Goal: Information Seeking & Learning: Learn about a topic

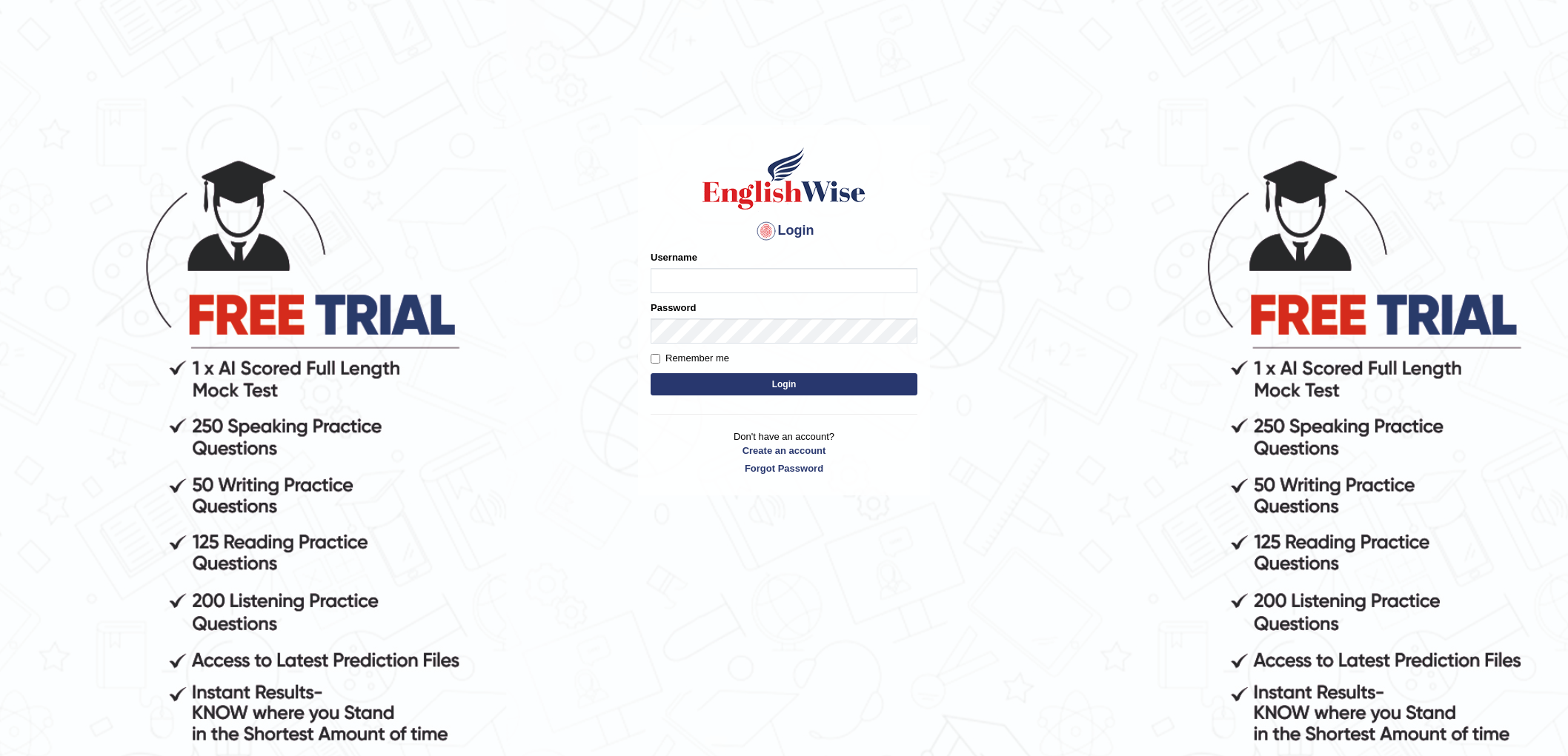
click at [741, 271] on input "Username" at bounding box center [784, 281] width 267 height 25
type input "chalida_parramatta"
click at [737, 380] on button "Login" at bounding box center [784, 384] width 267 height 22
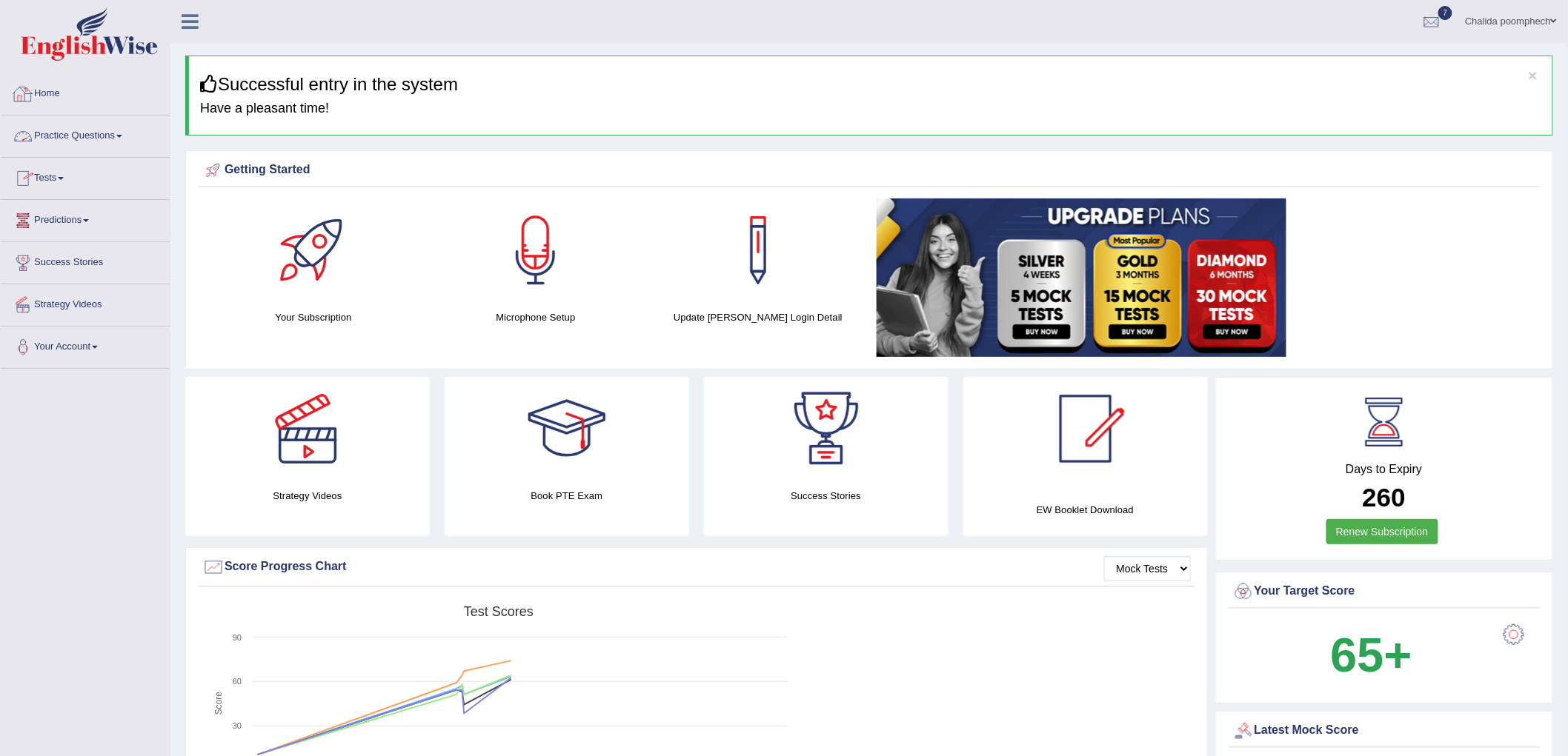
click at [80, 136] on link "Practice Questions" at bounding box center [85, 134] width 169 height 37
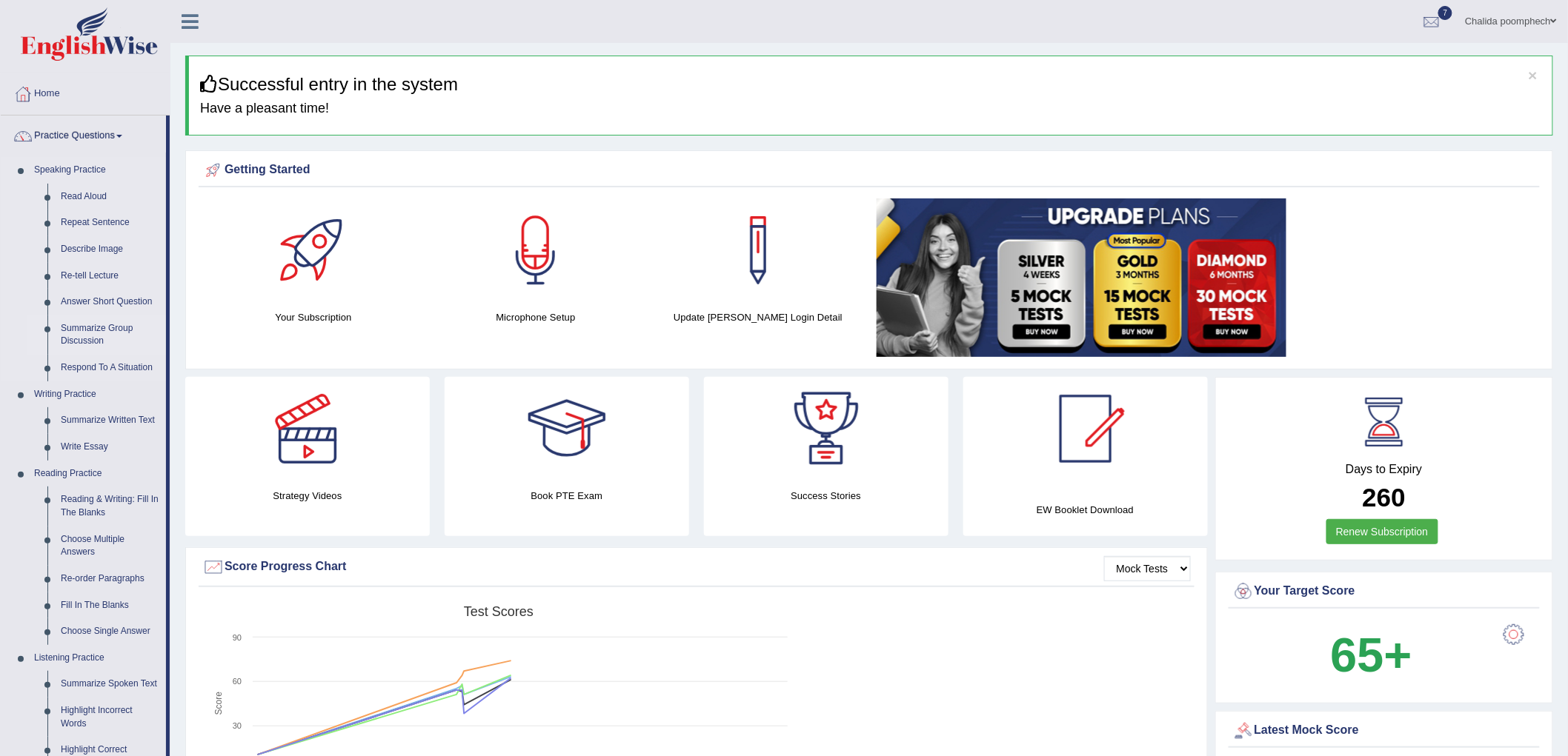
click at [104, 332] on link "Summarize Group Discussion" at bounding box center [110, 334] width 112 height 39
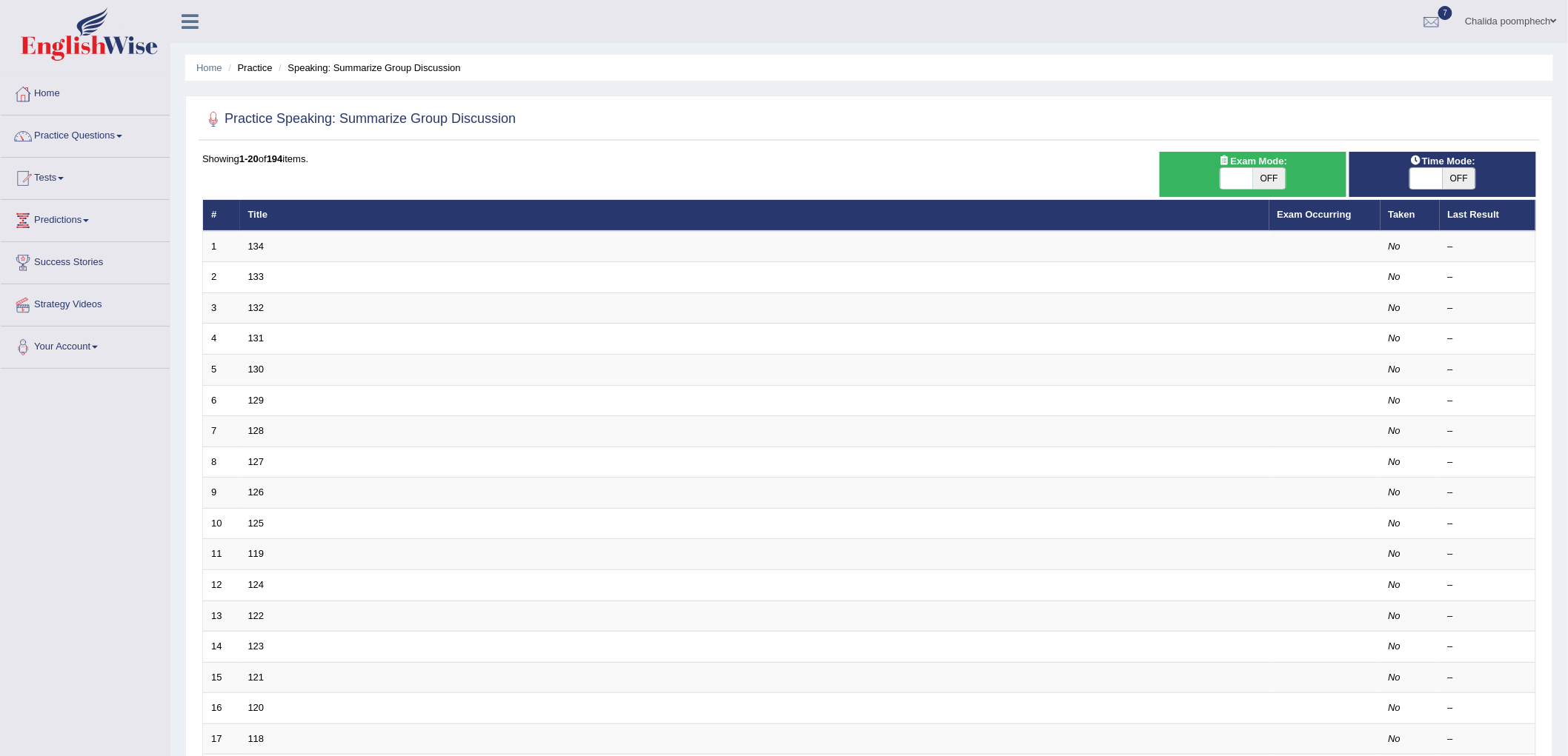
click at [1268, 180] on span "OFF" at bounding box center [1269, 178] width 33 height 21
checkbox input "true"
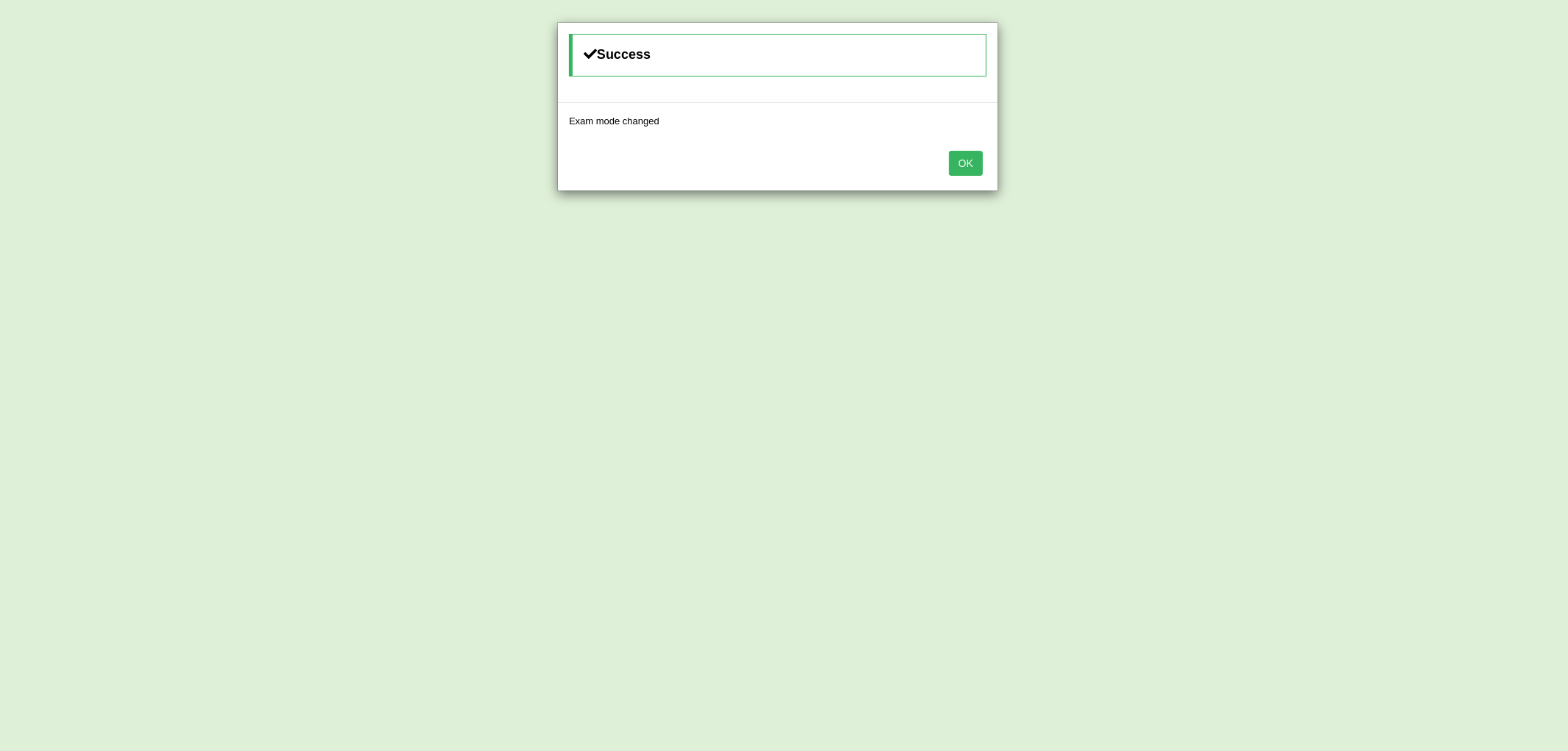
click at [961, 169] on button "OK" at bounding box center [966, 163] width 33 height 25
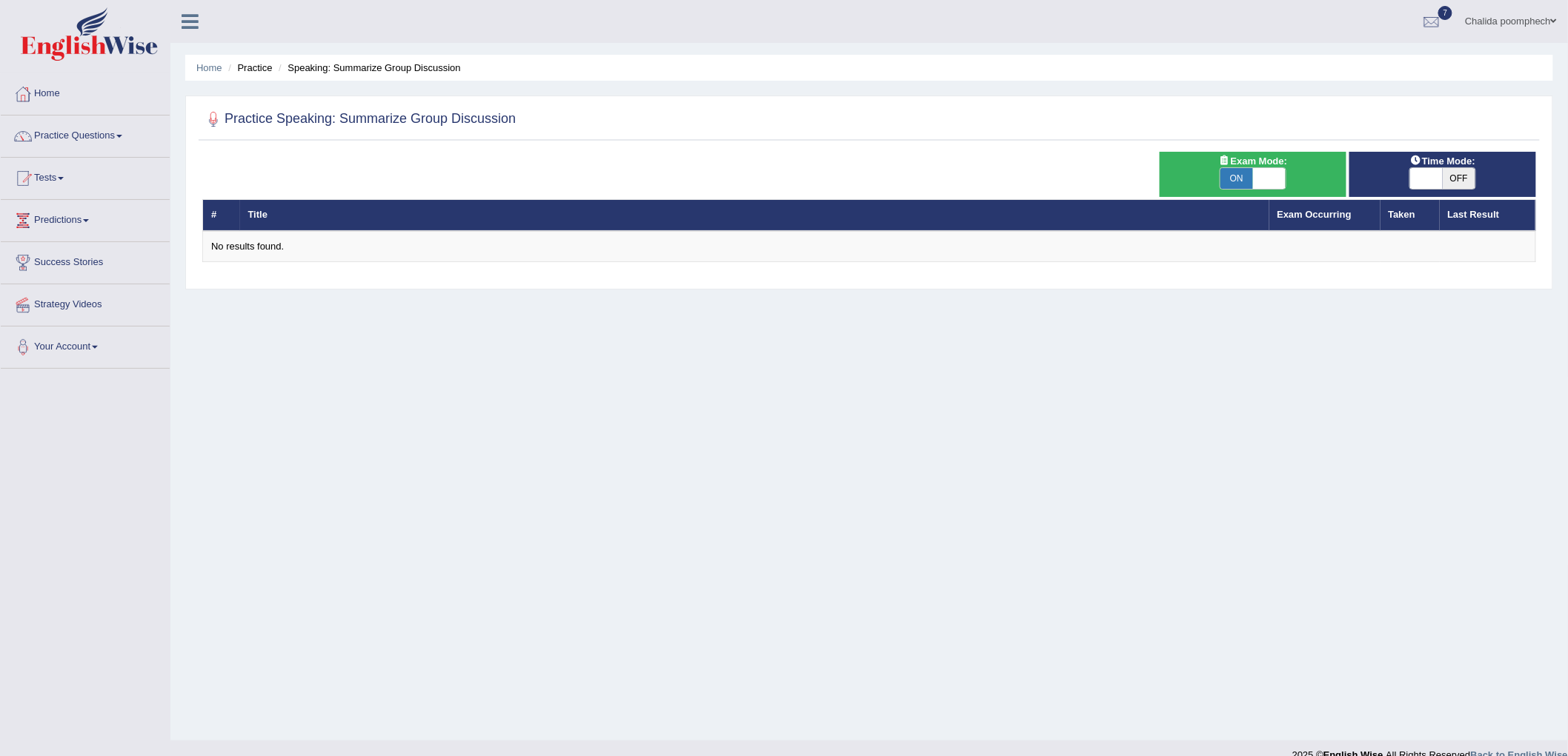
drag, startPoint x: 1455, startPoint y: 176, endPoint x: 1457, endPoint y: 186, distance: 10.2
click at [1456, 176] on span "OFF" at bounding box center [1459, 178] width 33 height 21
checkbox input "true"
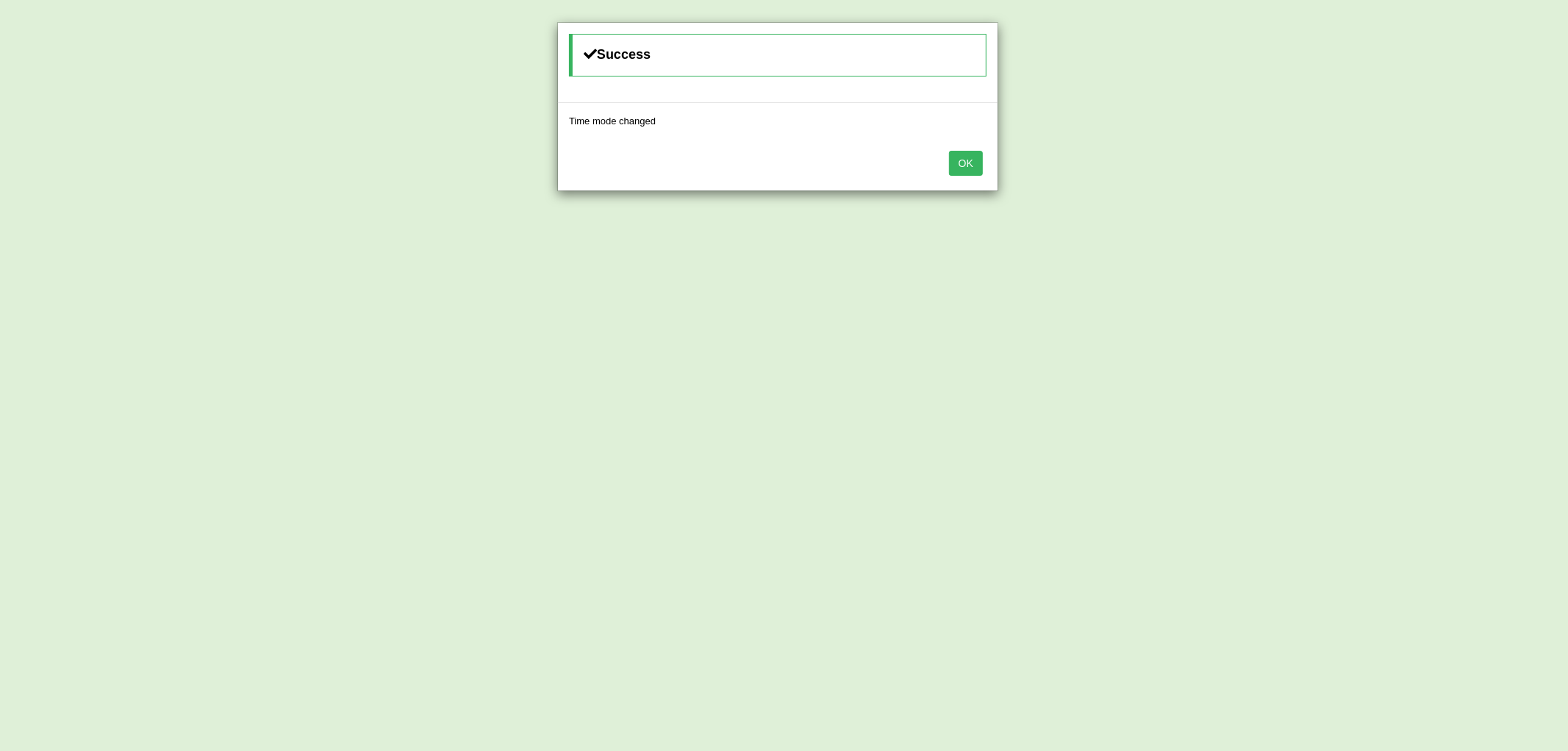
click at [961, 165] on button "OK" at bounding box center [966, 163] width 33 height 25
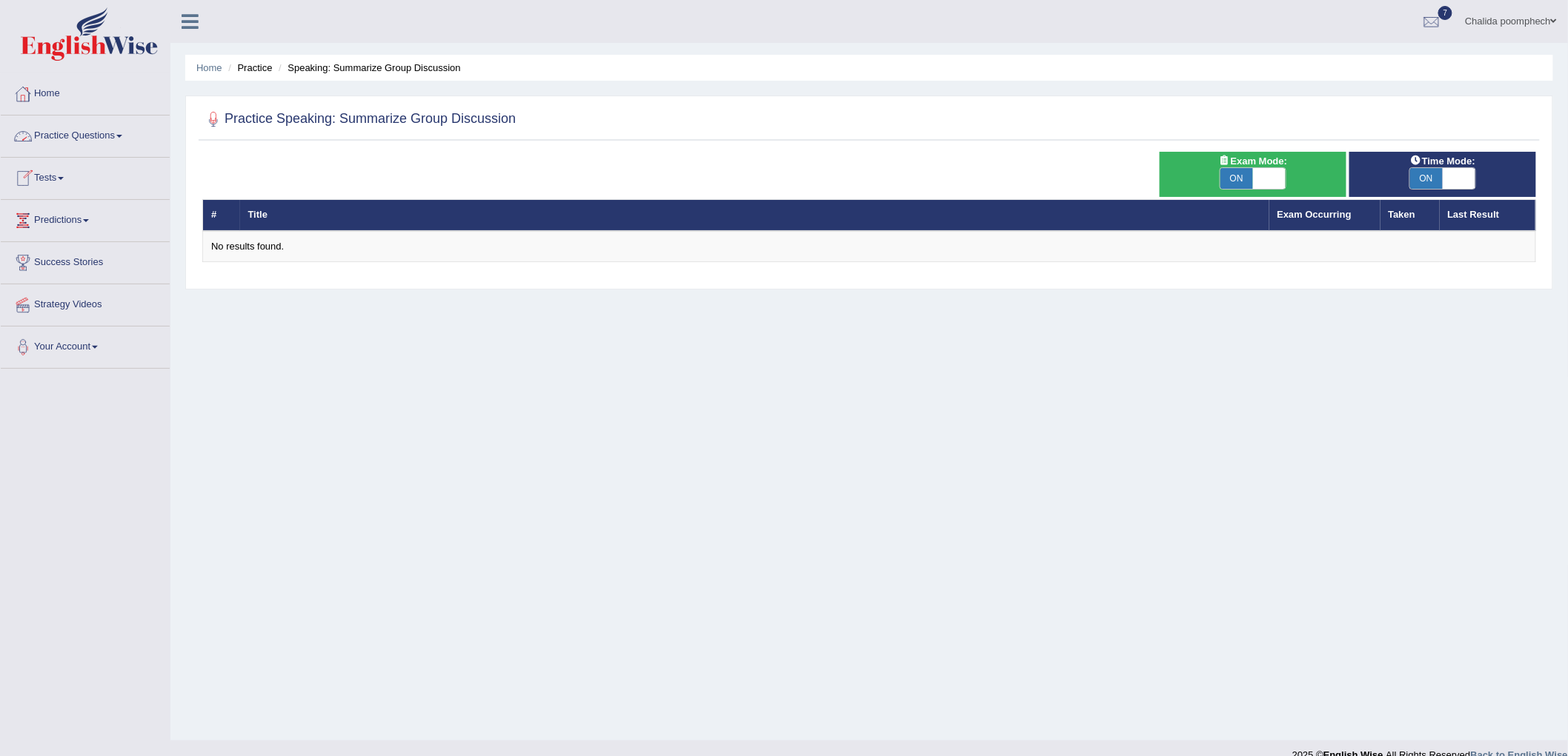
click at [93, 130] on link "Practice Questions" at bounding box center [85, 134] width 169 height 37
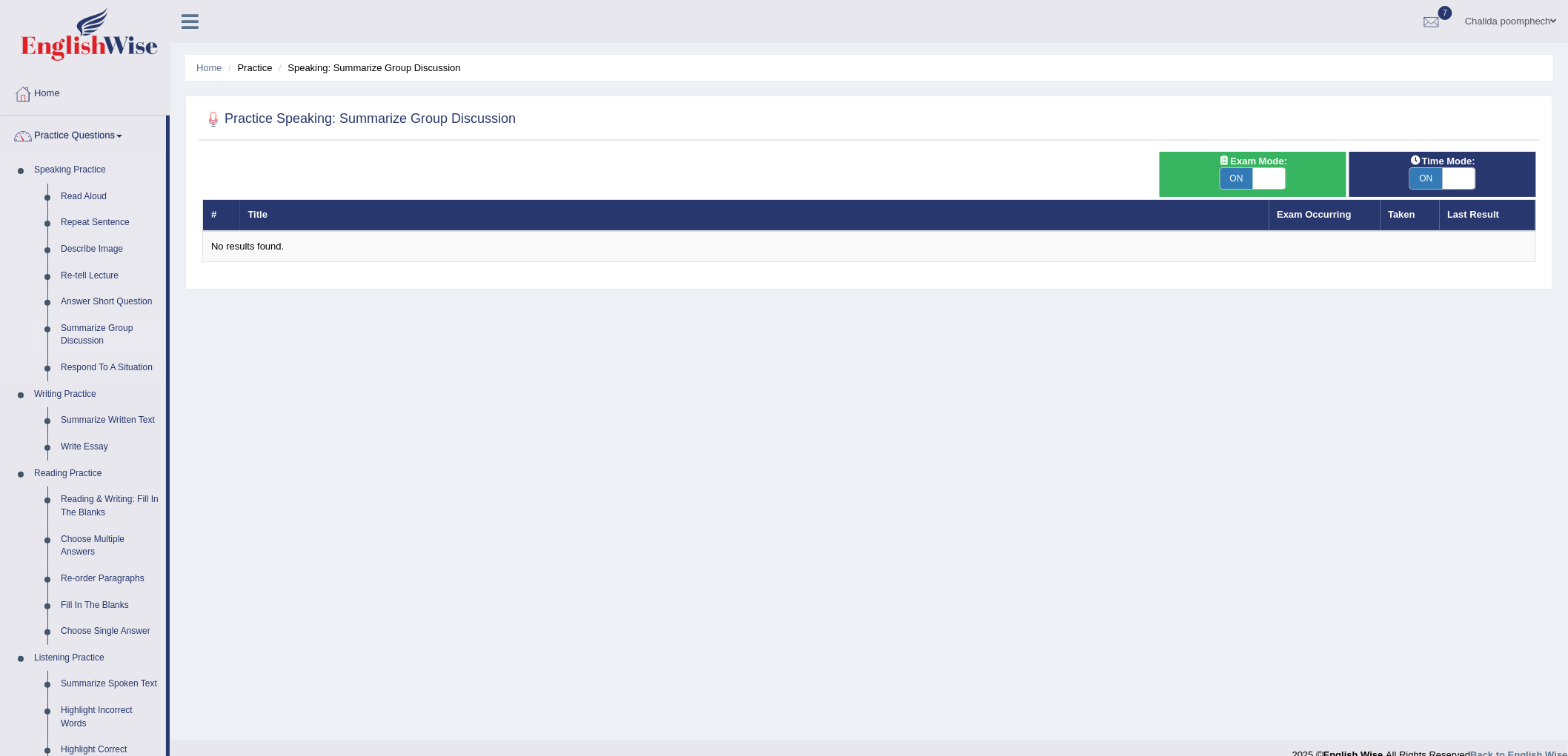
click at [120, 326] on link "Summarize Group Discussion" at bounding box center [110, 334] width 112 height 39
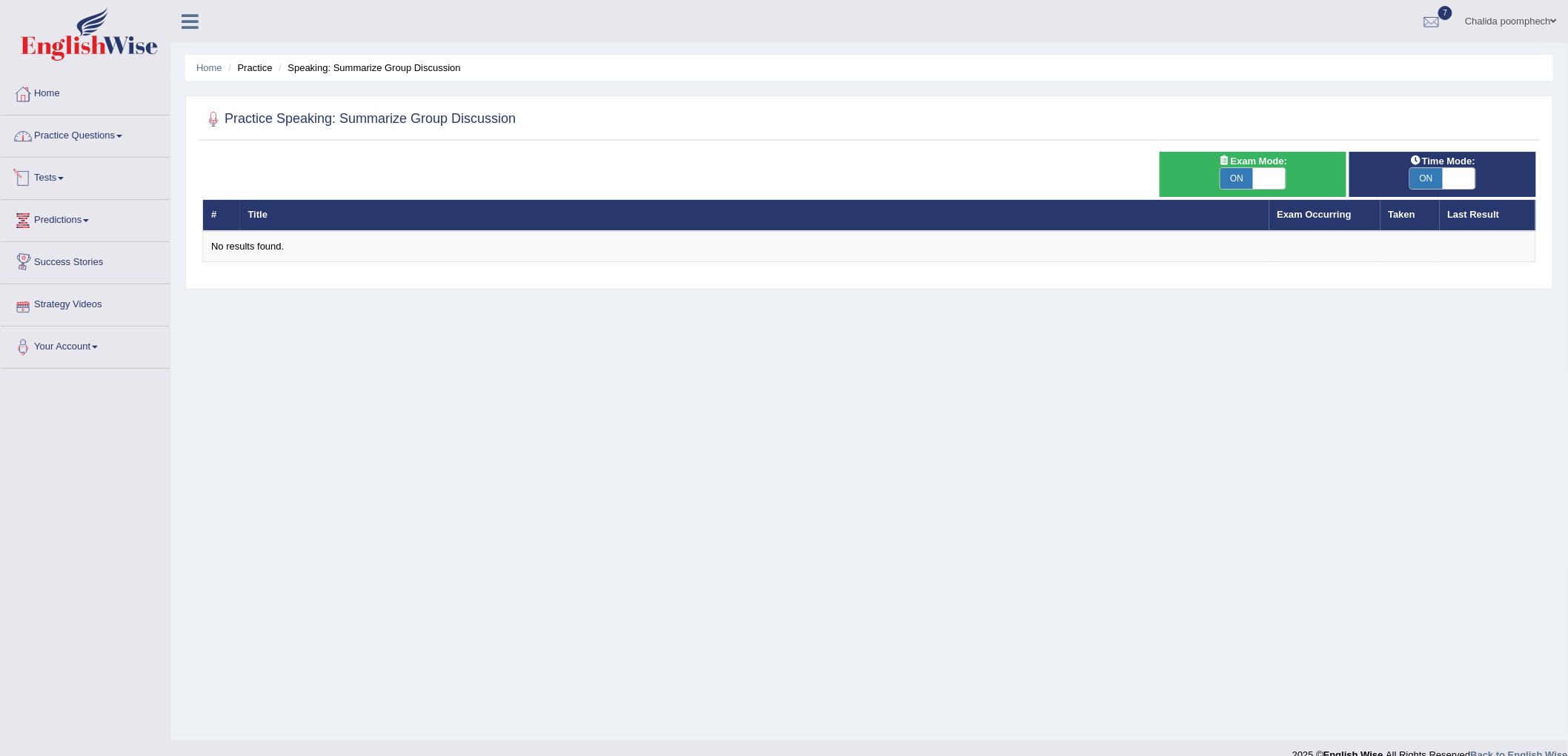
click at [111, 142] on link "Practice Questions" at bounding box center [85, 134] width 169 height 37
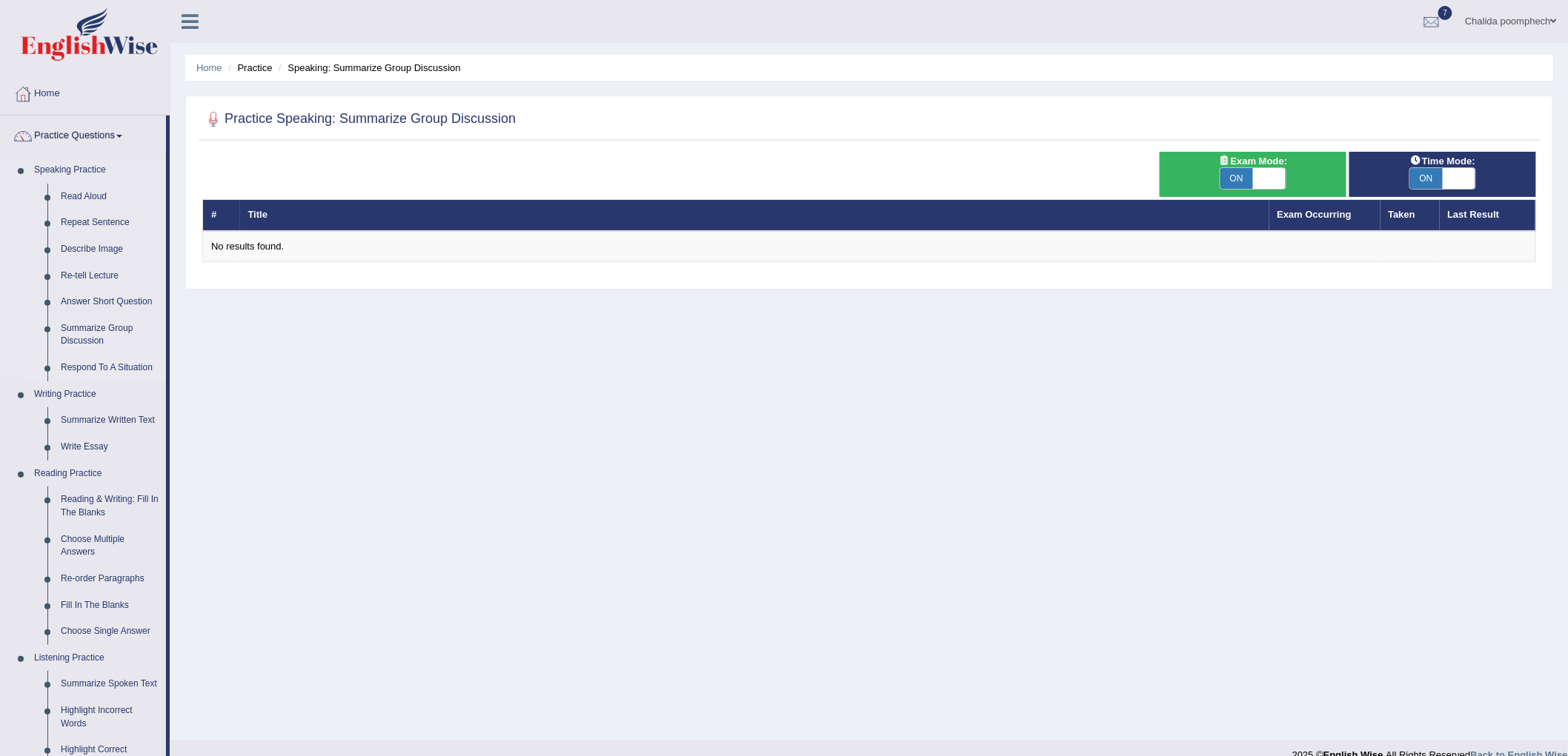
click at [84, 371] on link "Respond To A Situation" at bounding box center [110, 368] width 112 height 27
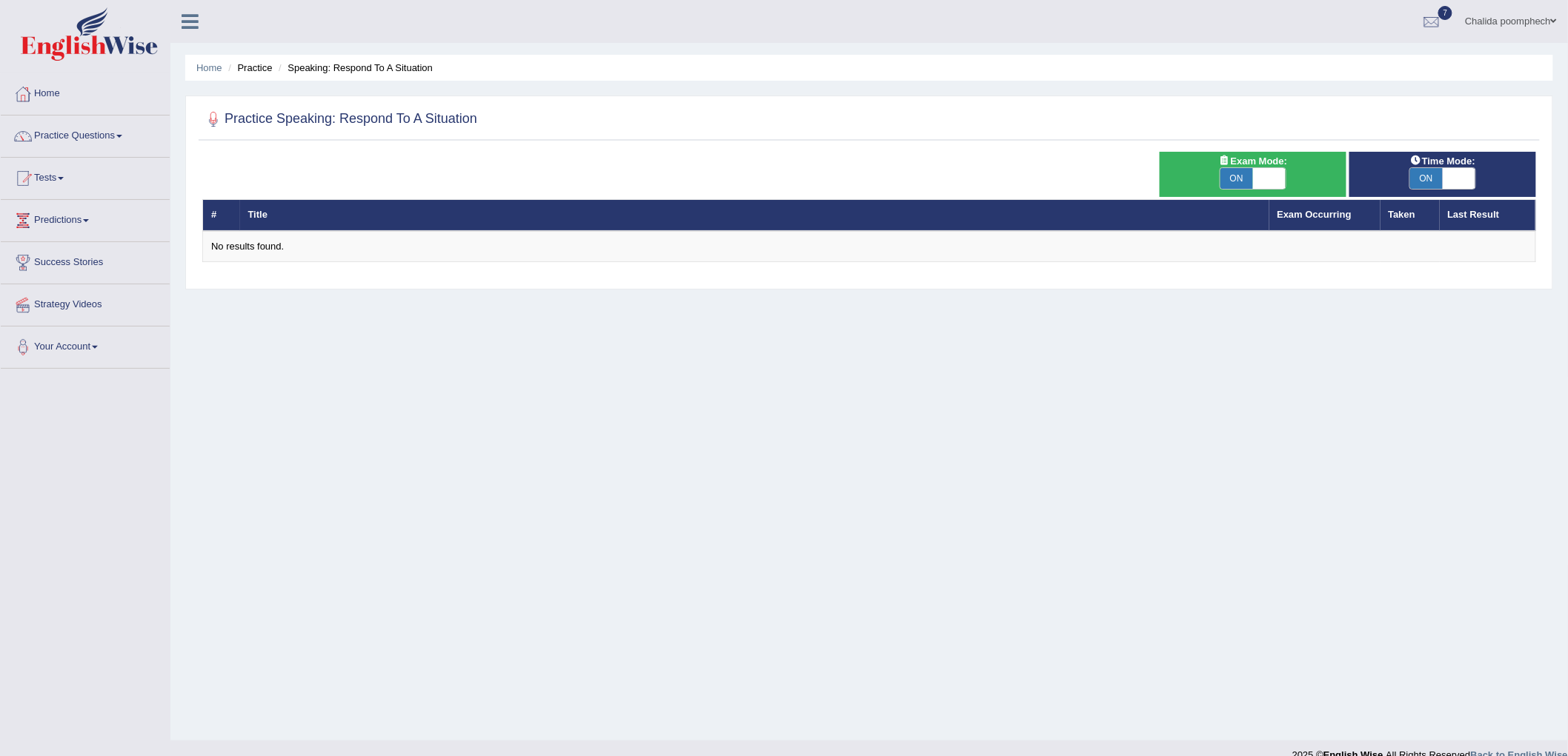
click at [1241, 184] on span "ON" at bounding box center [1237, 178] width 33 height 21
checkbox input "false"
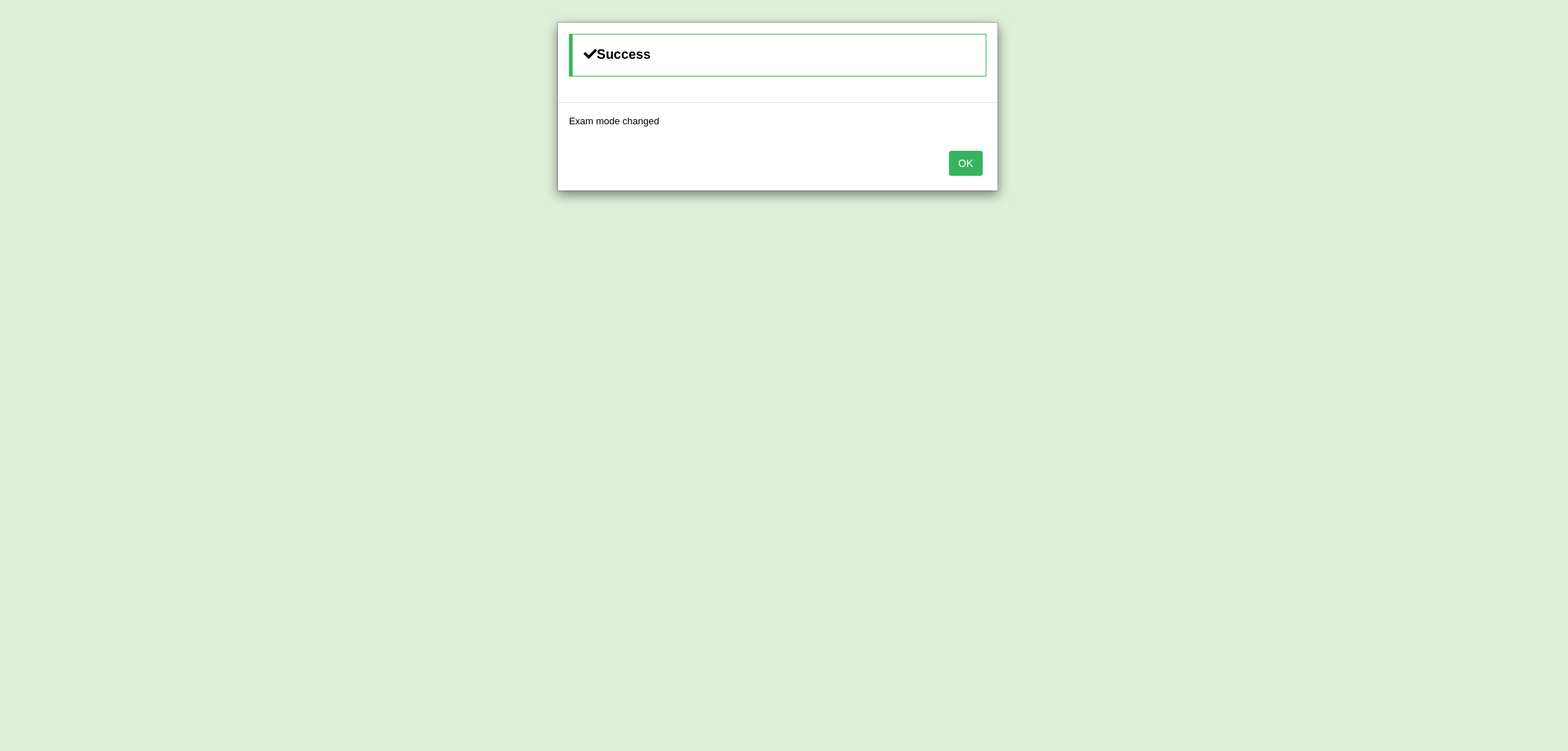
click at [981, 166] on button "OK" at bounding box center [966, 163] width 33 height 25
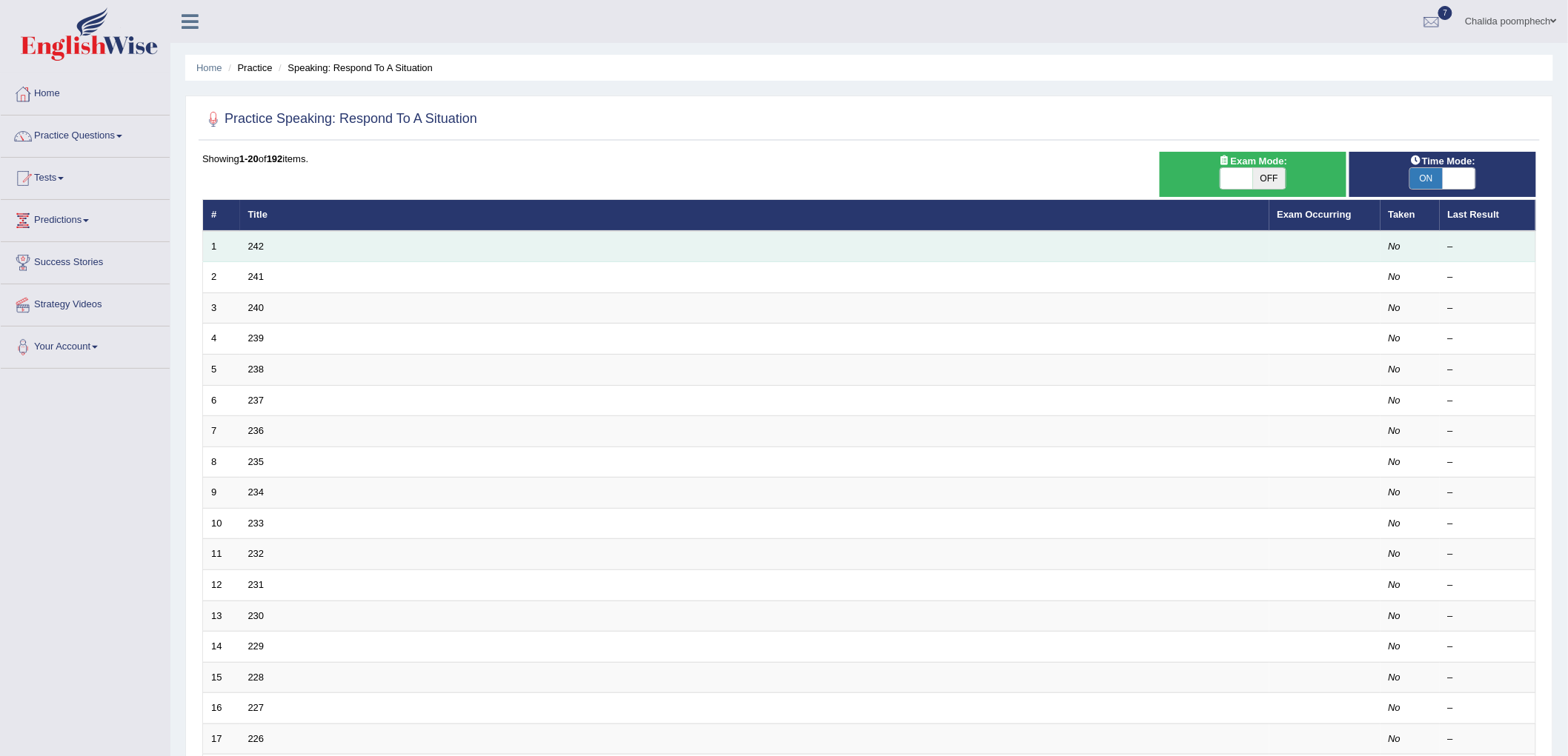
click at [289, 239] on td "242" at bounding box center [755, 246] width 1029 height 31
click at [242, 242] on td "242" at bounding box center [755, 246] width 1029 height 31
click at [1384, 249] on td "No" at bounding box center [1410, 246] width 59 height 31
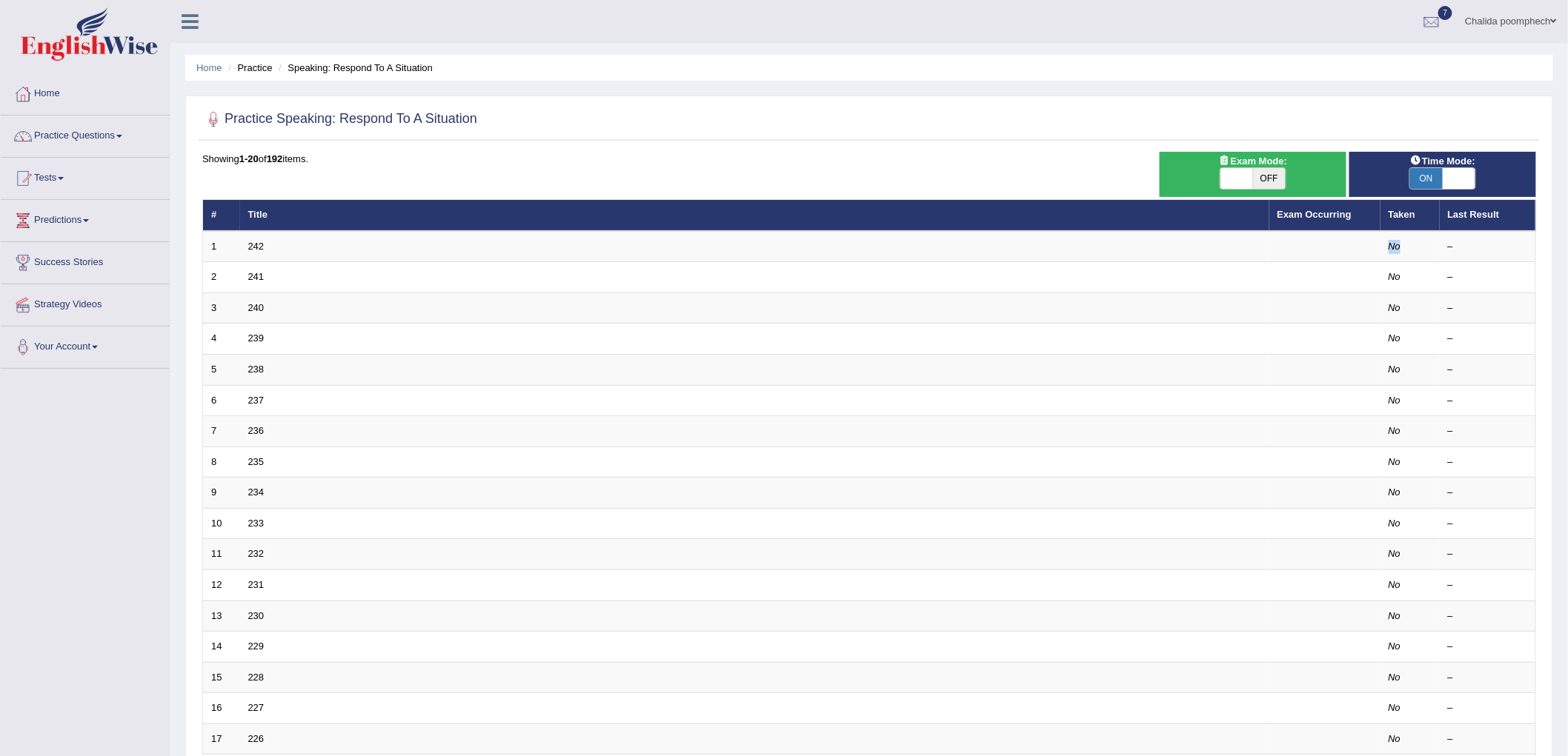
click at [1455, 173] on span at bounding box center [1459, 178] width 33 height 21
checkbox input "false"
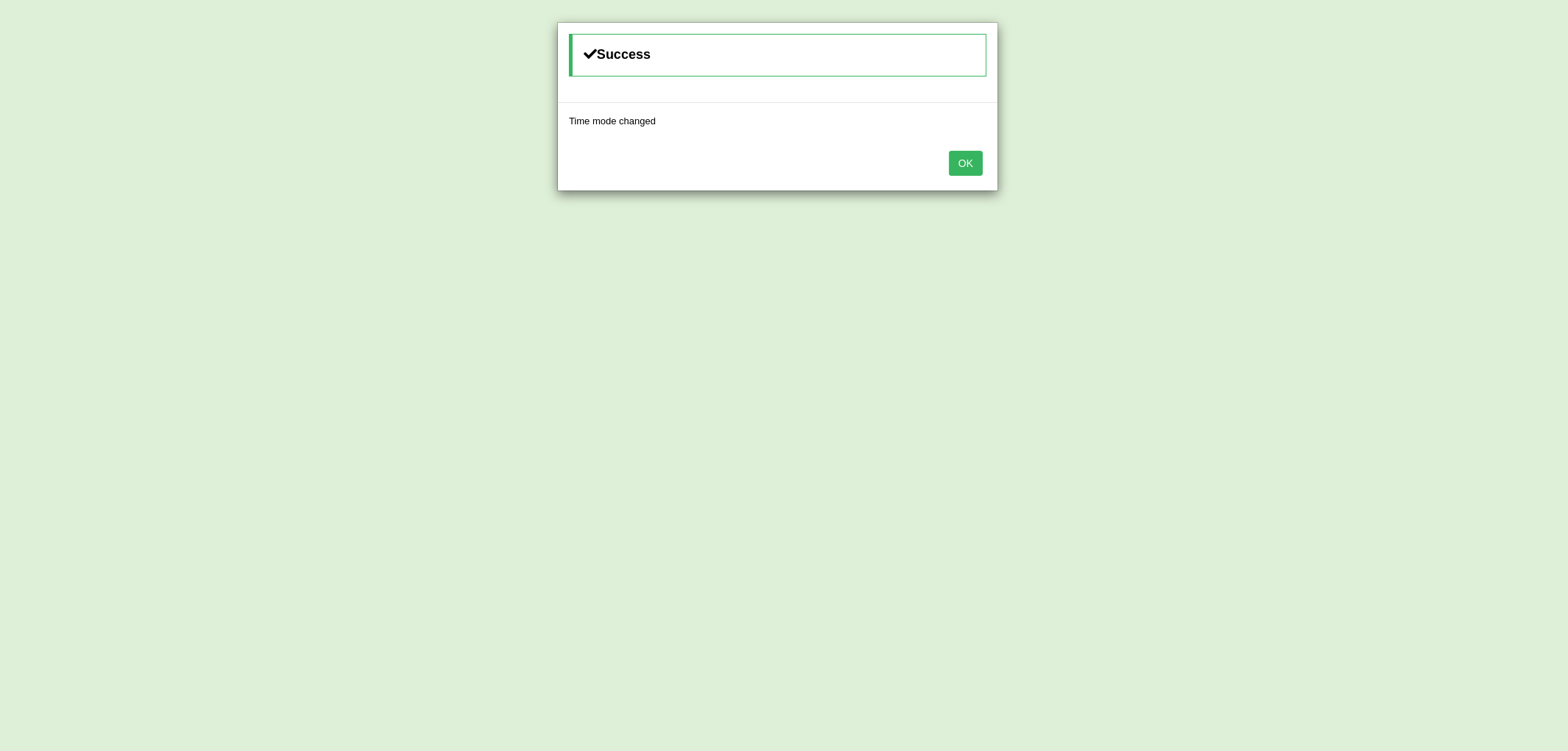
click at [973, 167] on button "OK" at bounding box center [966, 163] width 33 height 25
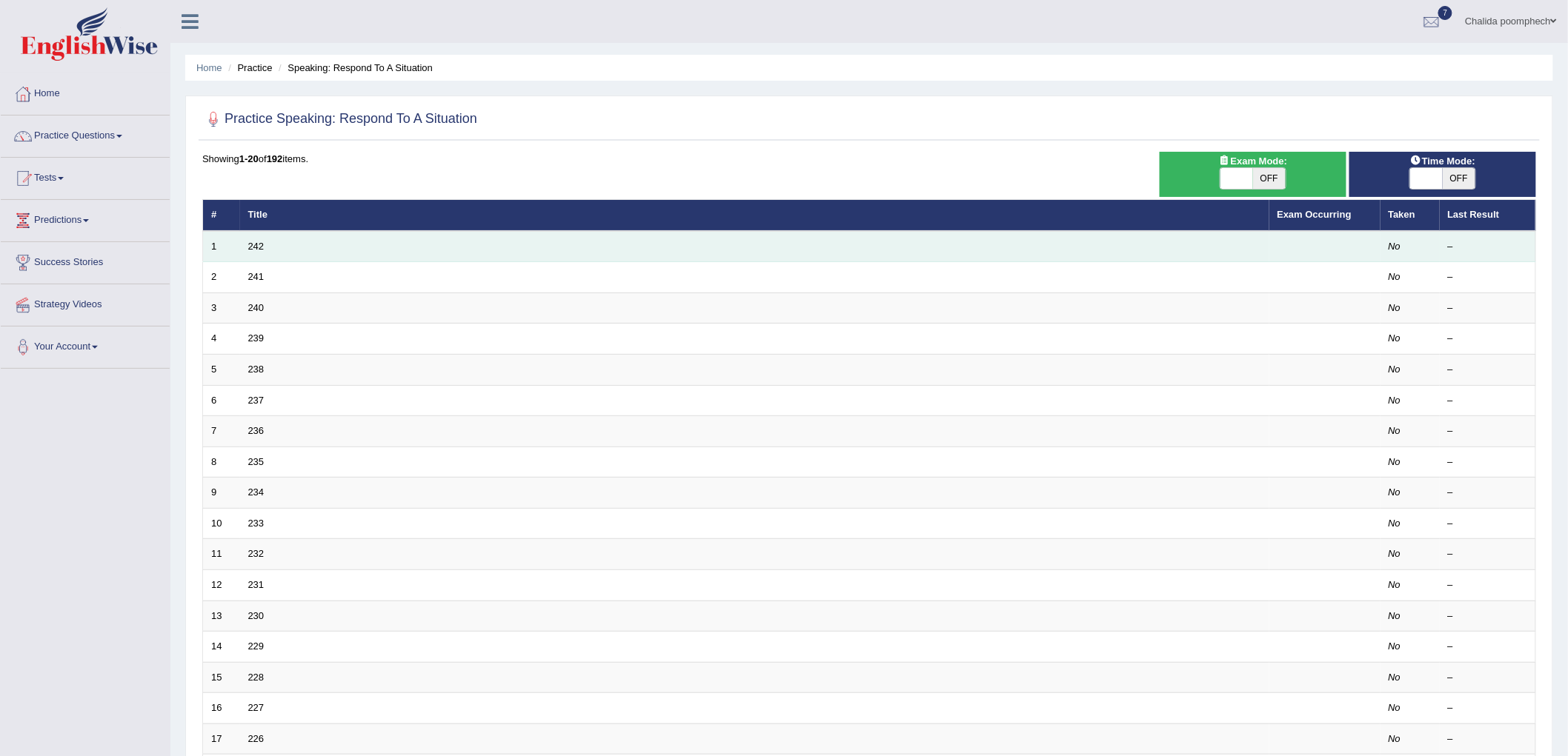
click at [311, 243] on td "242" at bounding box center [755, 246] width 1029 height 31
click at [249, 243] on link "242" at bounding box center [256, 246] width 16 height 11
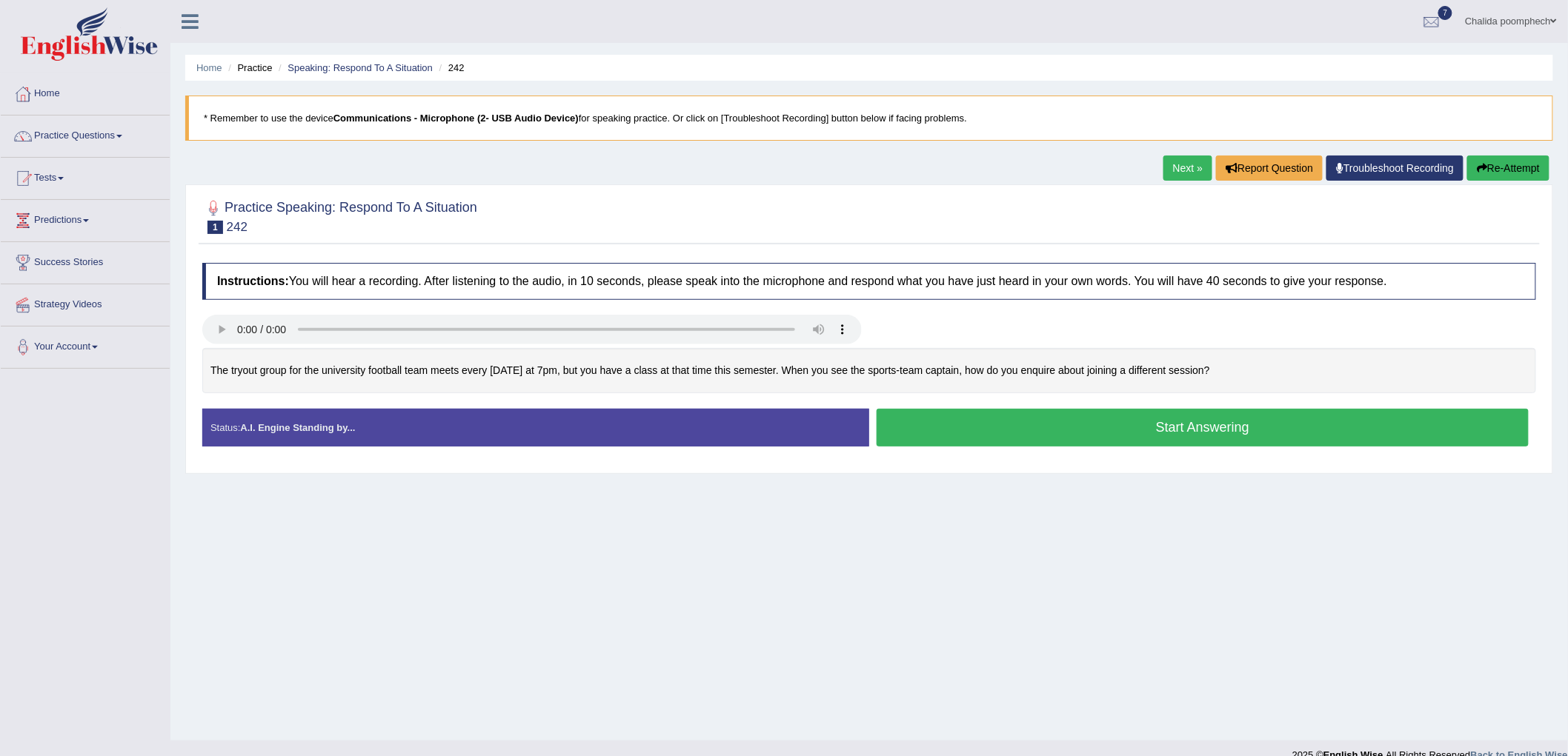
click at [1072, 437] on button "Start Answering" at bounding box center [1203, 427] width 652 height 38
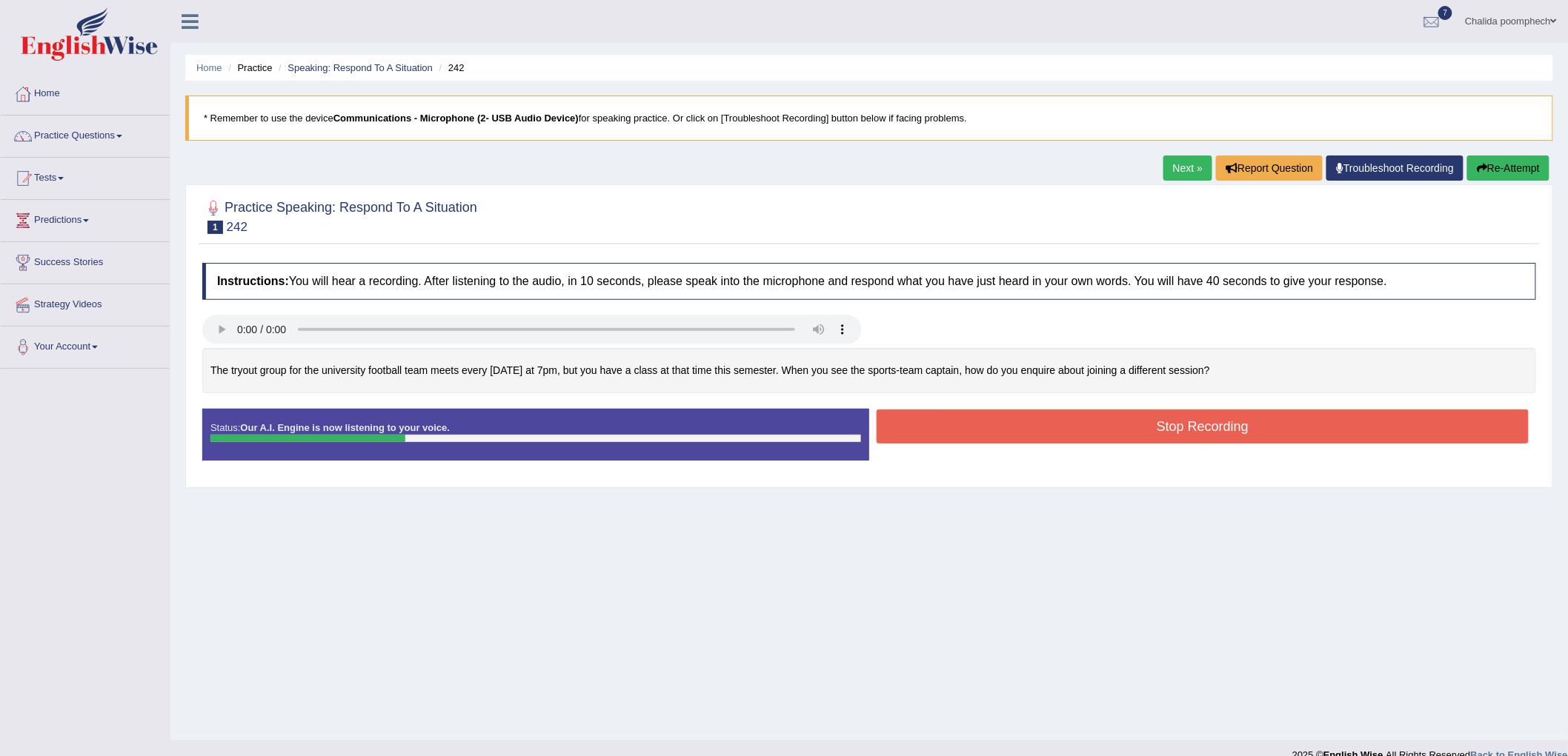
click at [1487, 167] on button "Re-Attempt" at bounding box center [1508, 168] width 82 height 25
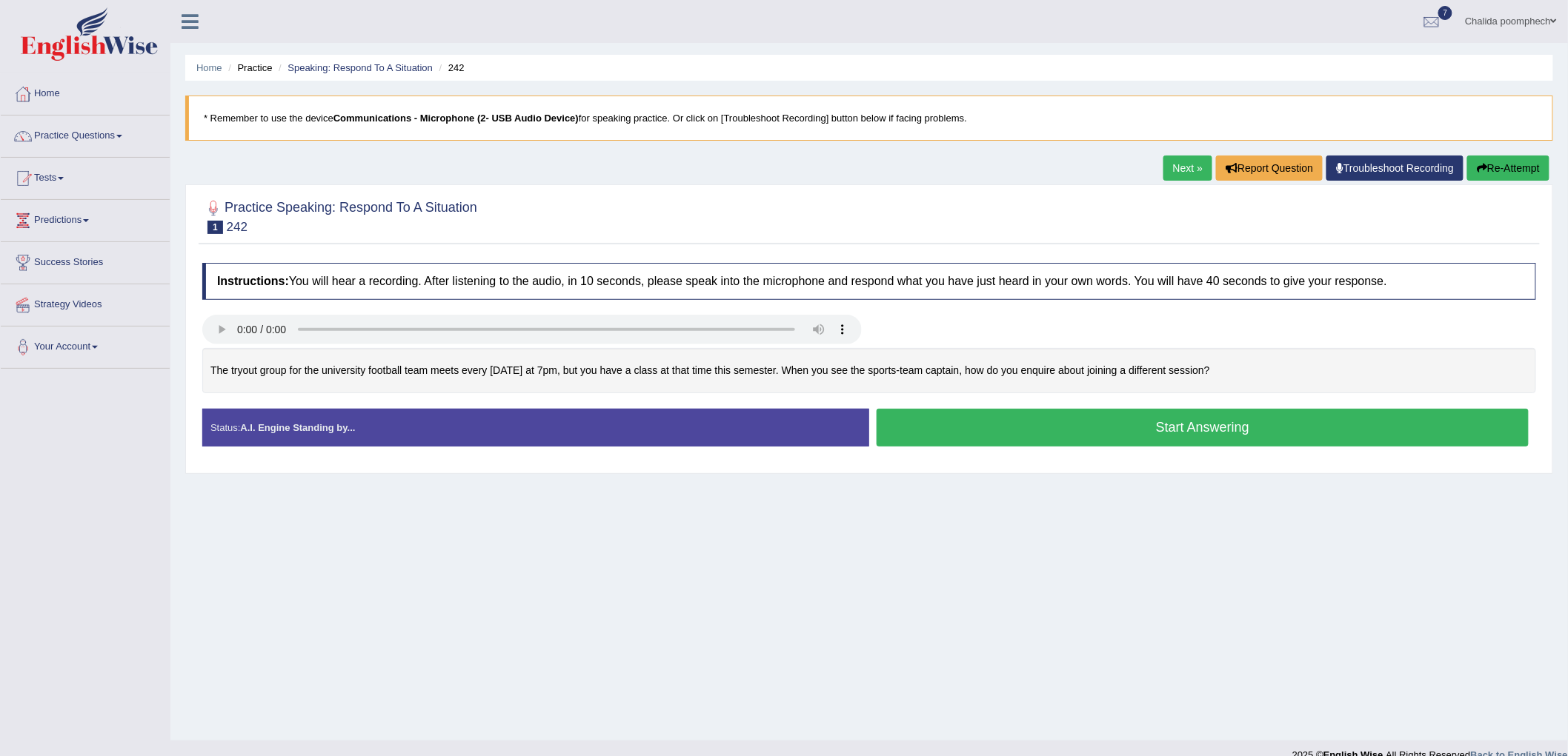
click at [1166, 431] on button "Start Answering" at bounding box center [1203, 427] width 652 height 38
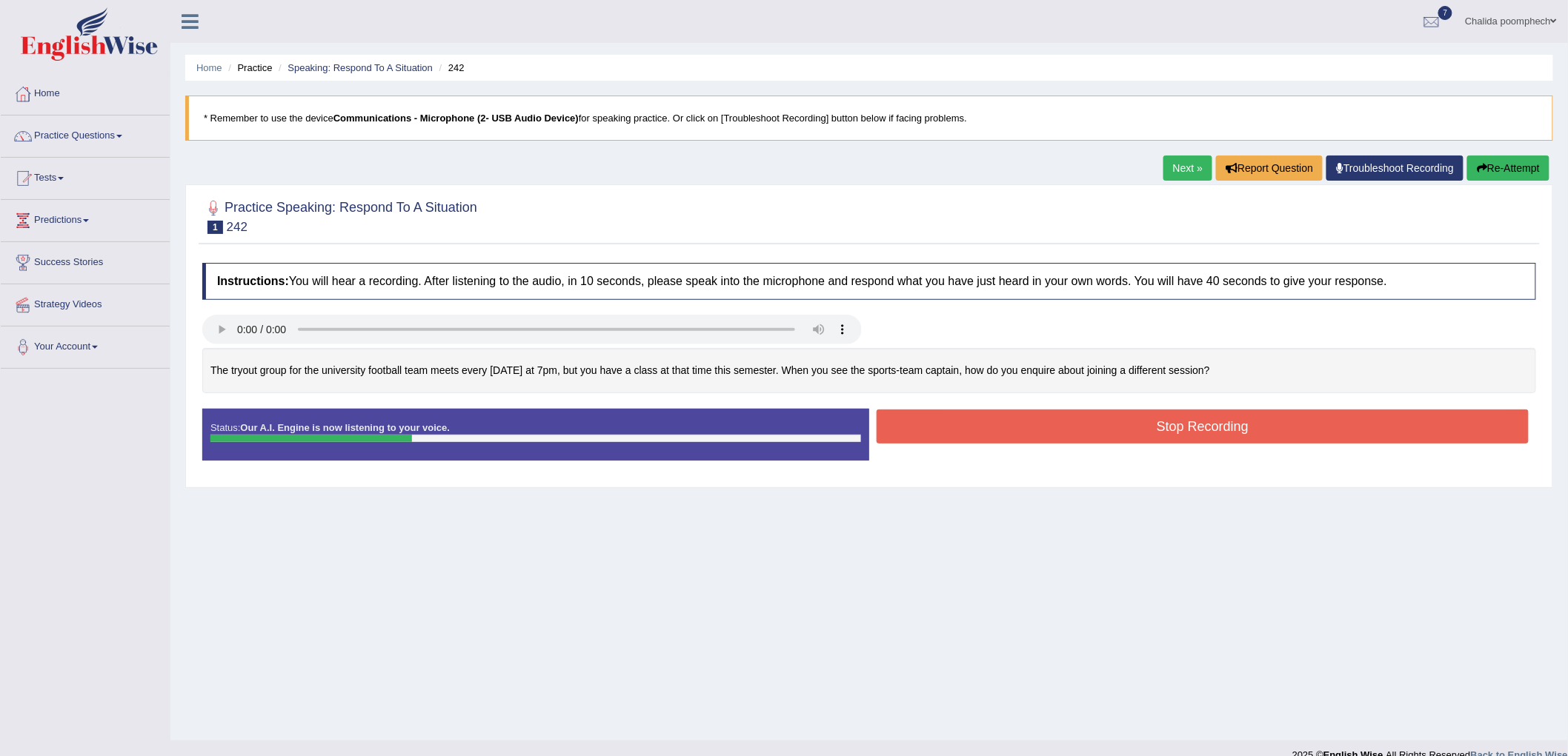
click at [1507, 164] on button "Re-Attempt" at bounding box center [1508, 168] width 82 height 25
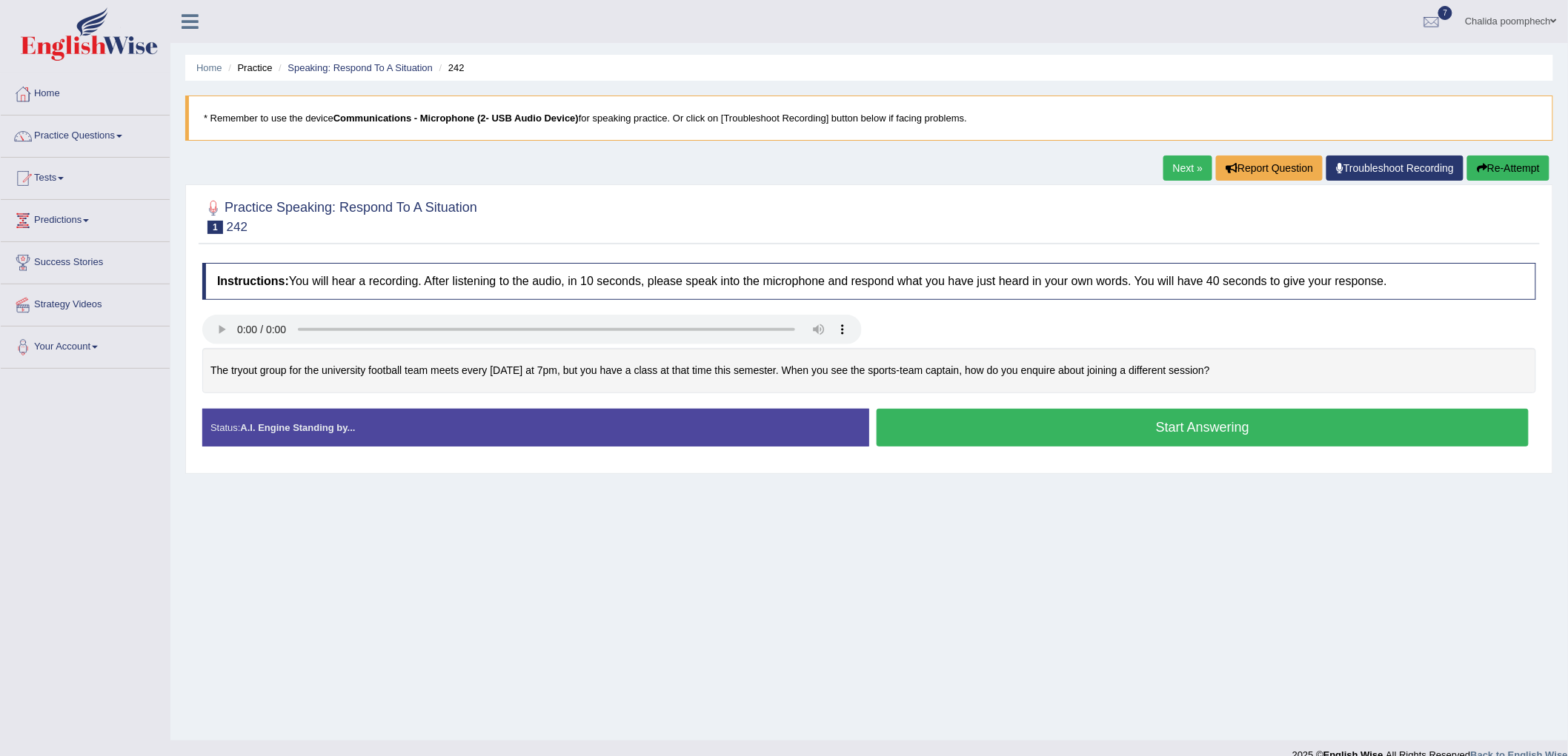
click at [1013, 424] on button "Start Answering" at bounding box center [1203, 427] width 652 height 38
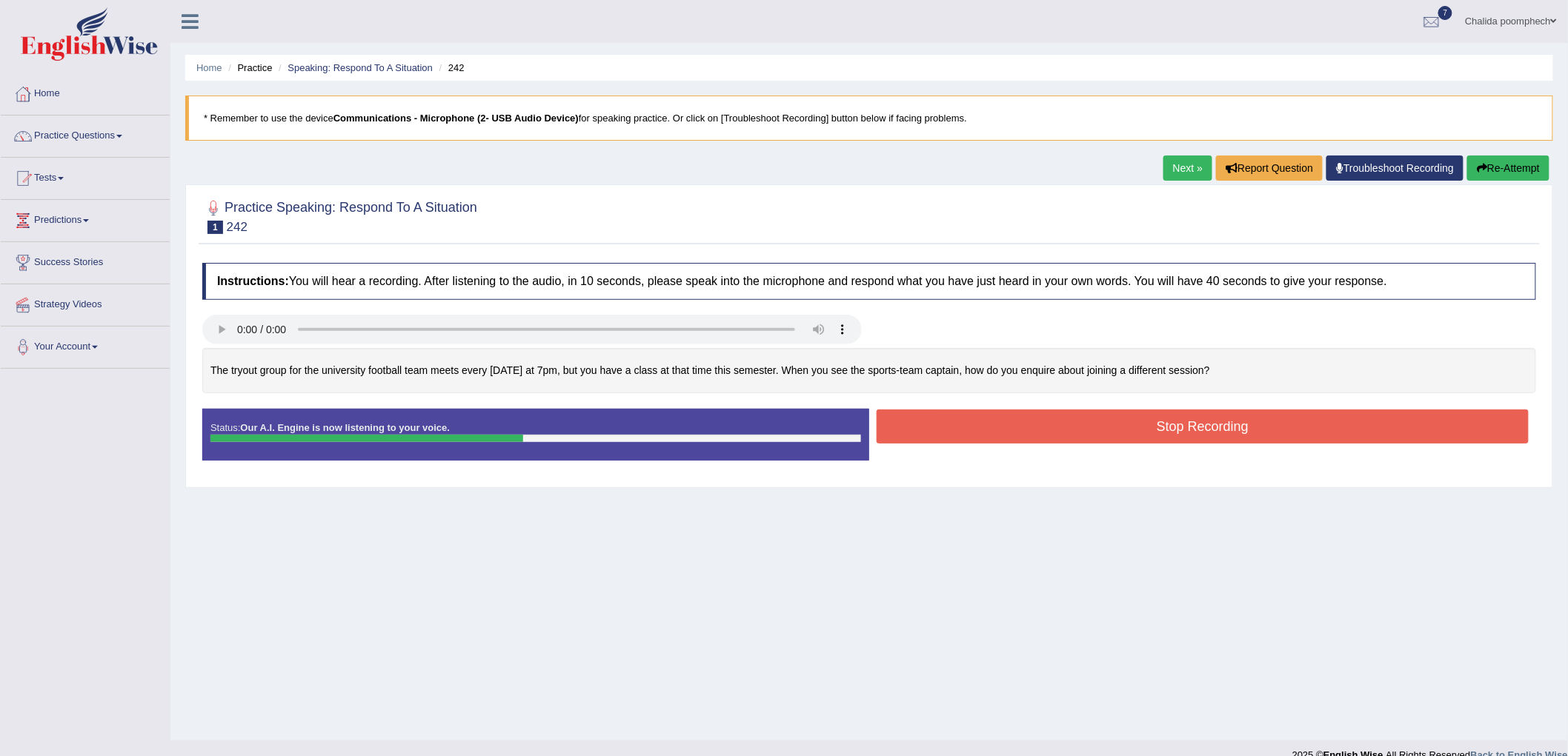
click at [1055, 423] on button "Stop Recording" at bounding box center [1203, 426] width 652 height 34
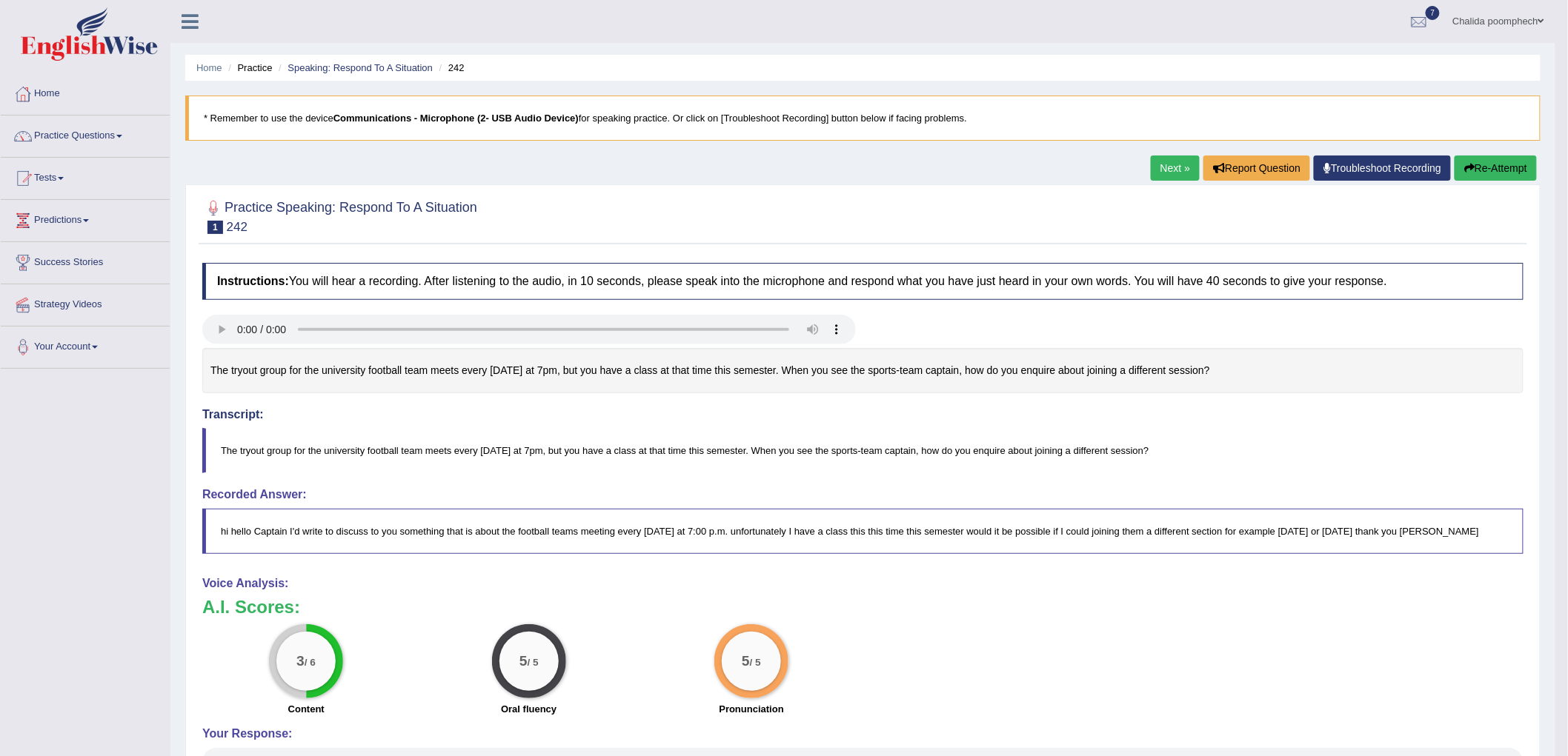
click at [1164, 163] on link "Next »" at bounding box center [1175, 168] width 49 height 25
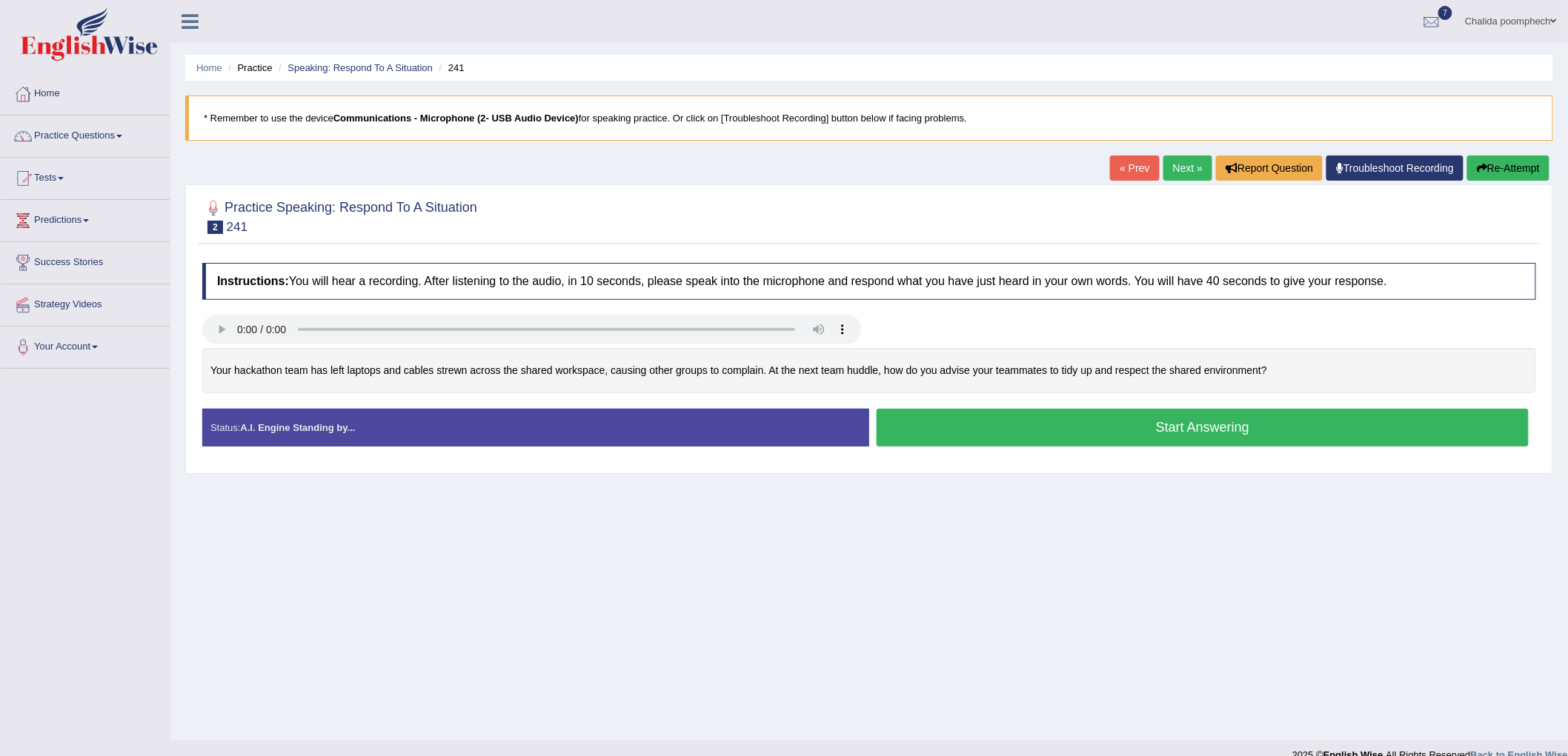
click at [1167, 427] on button "Start Answering" at bounding box center [1203, 427] width 652 height 38
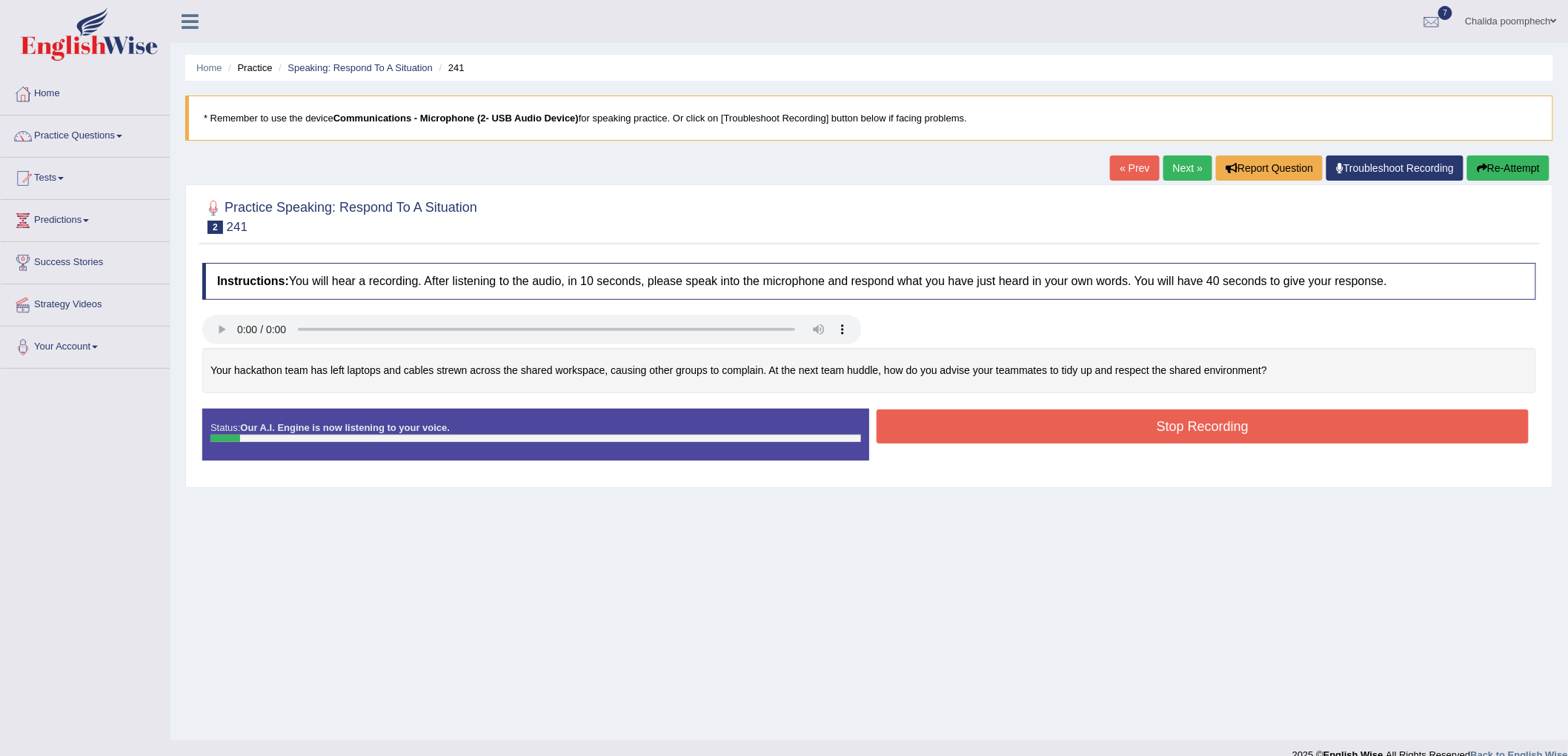
drag, startPoint x: 1500, startPoint y: 157, endPoint x: 1500, endPoint y: 197, distance: 40.0
click at [1500, 175] on button "Re-Attempt" at bounding box center [1508, 168] width 82 height 25
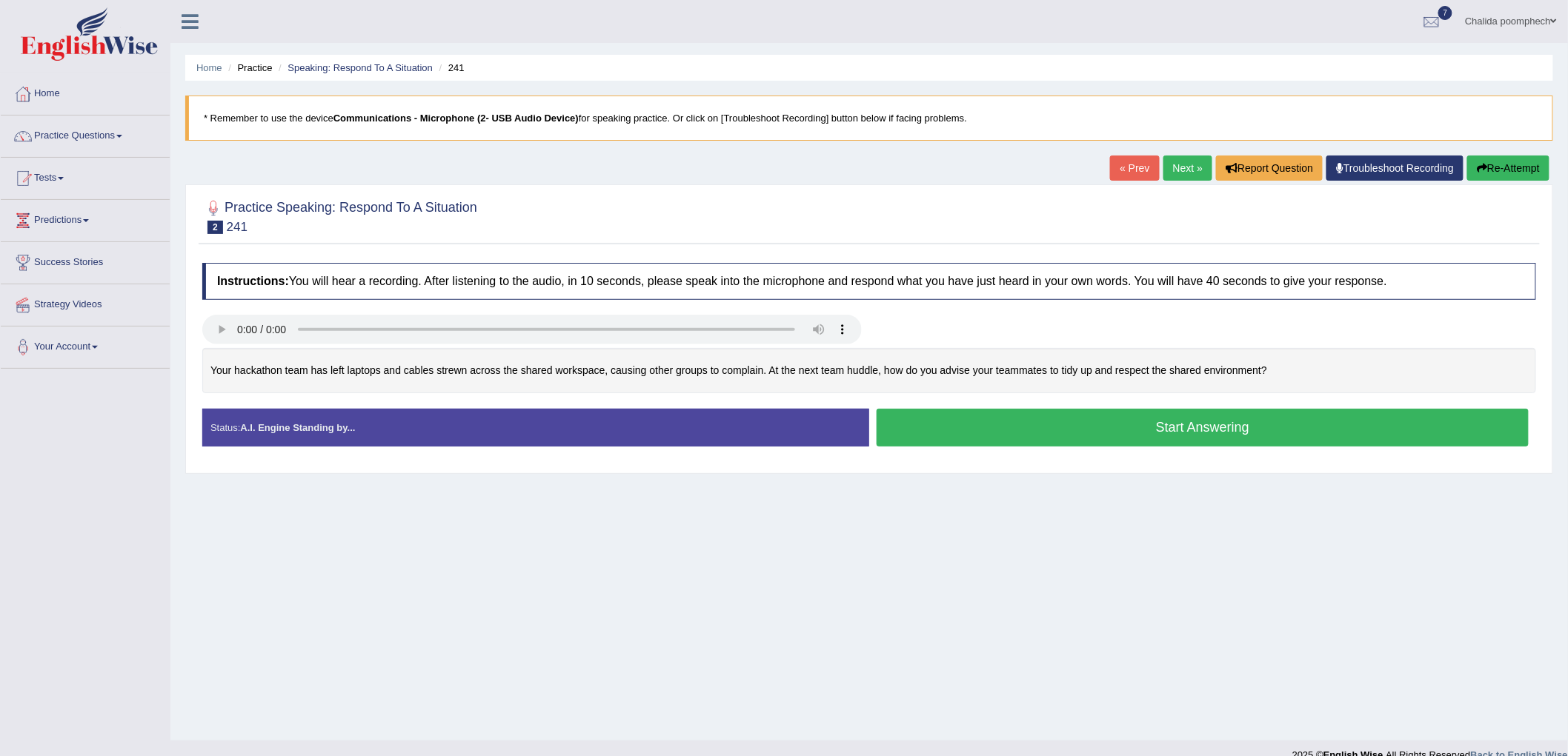
click at [1109, 426] on button "Start Answering" at bounding box center [1203, 427] width 652 height 38
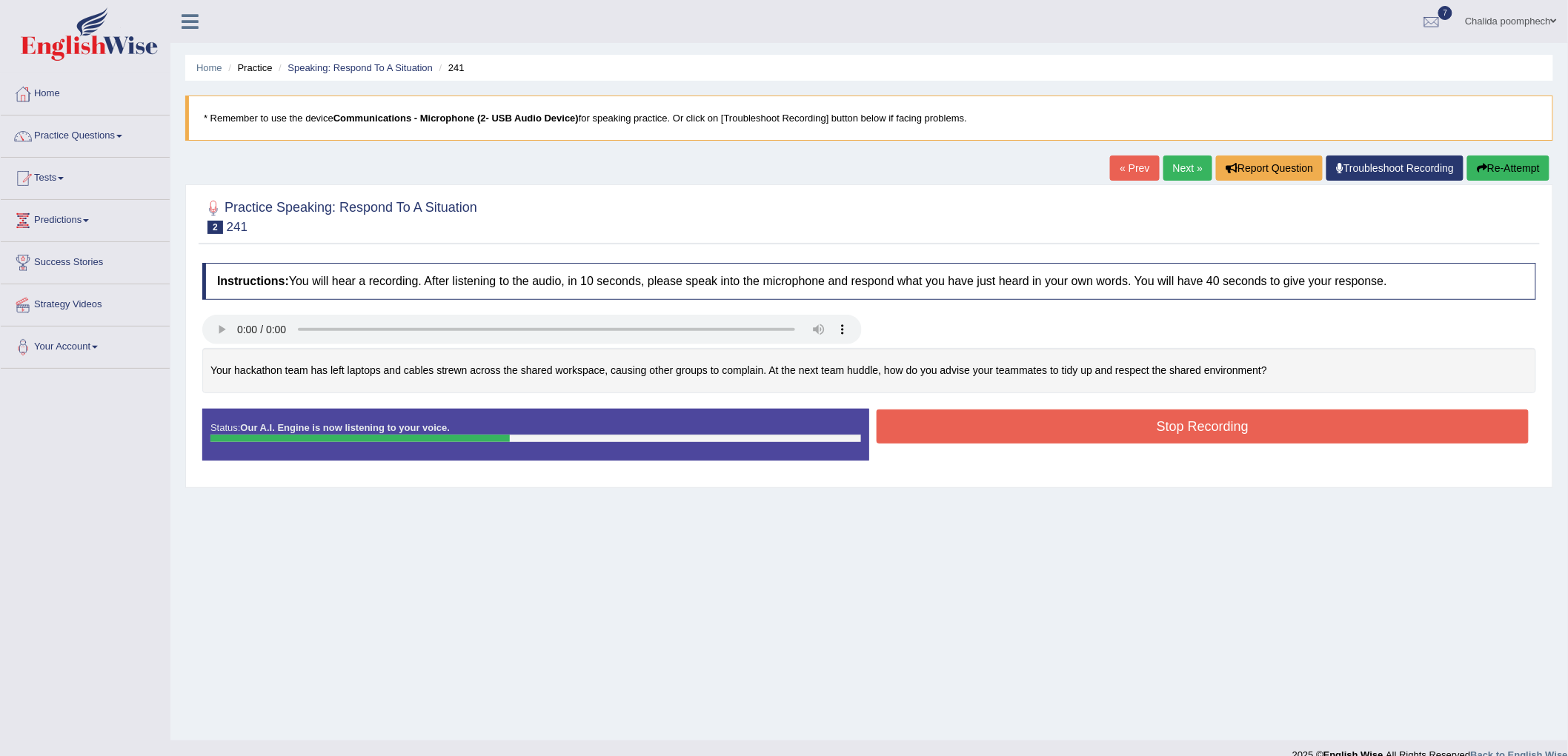
click at [1048, 428] on button "Stop Recording" at bounding box center [1203, 426] width 652 height 34
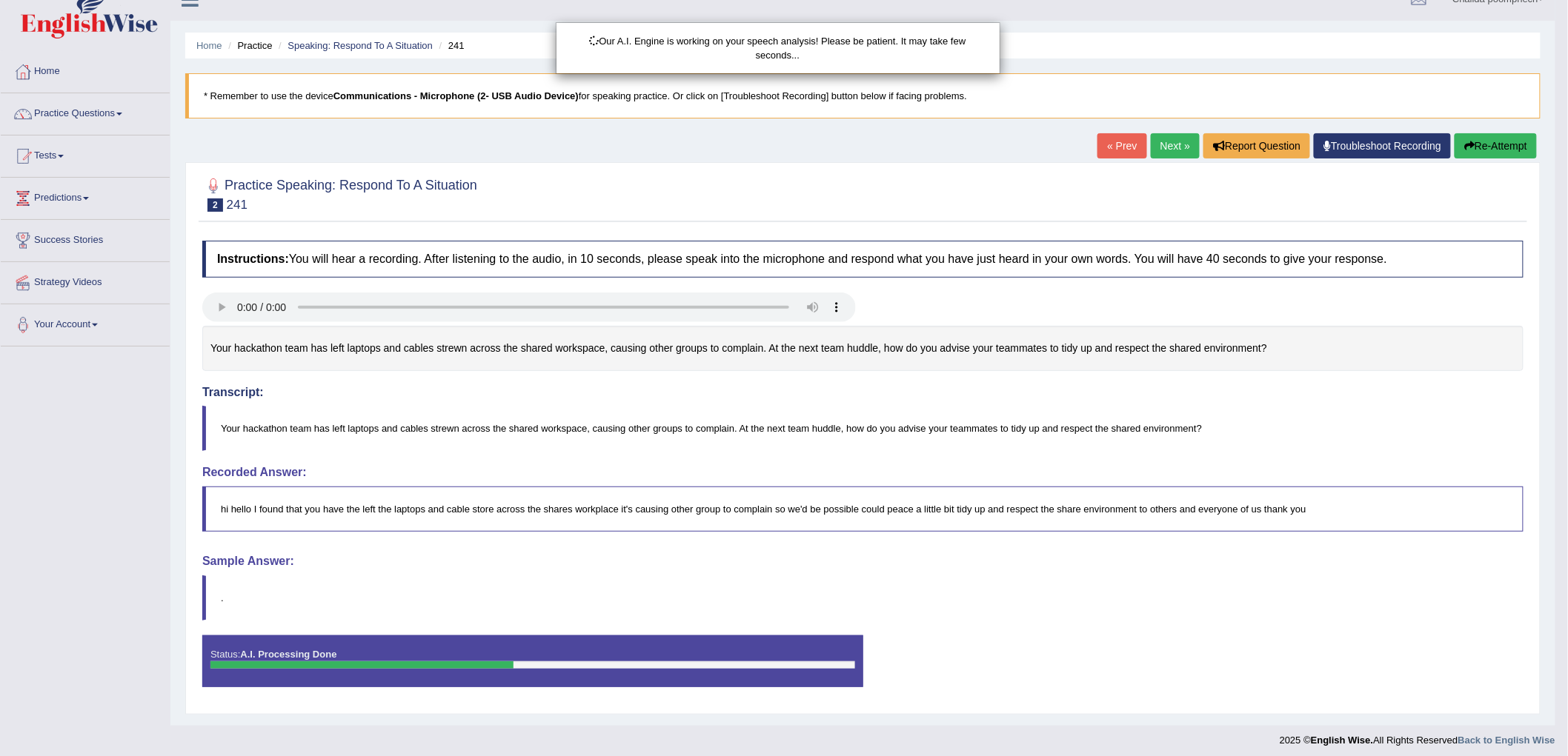
scroll to position [28, 0]
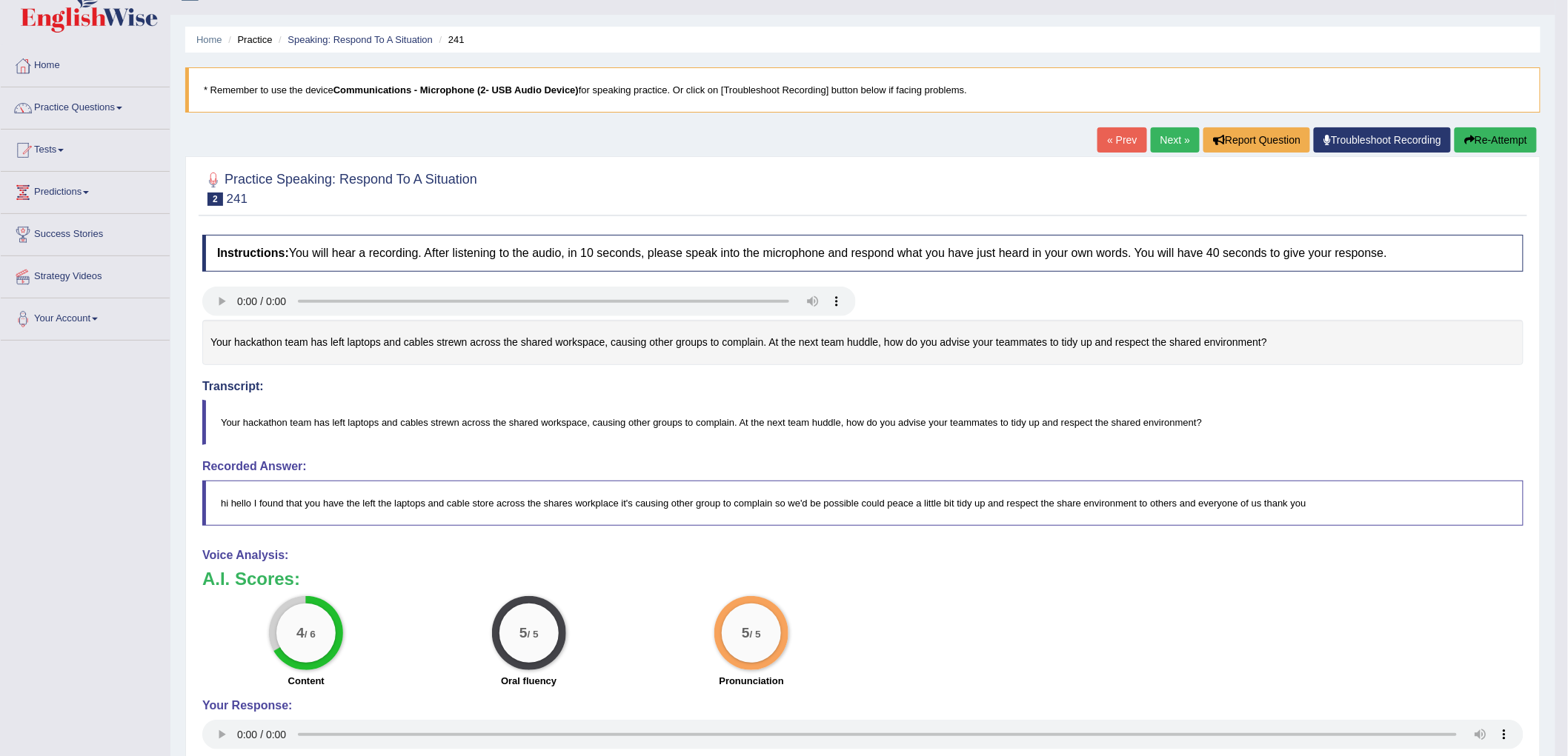
click at [1164, 143] on link "Next »" at bounding box center [1175, 140] width 49 height 25
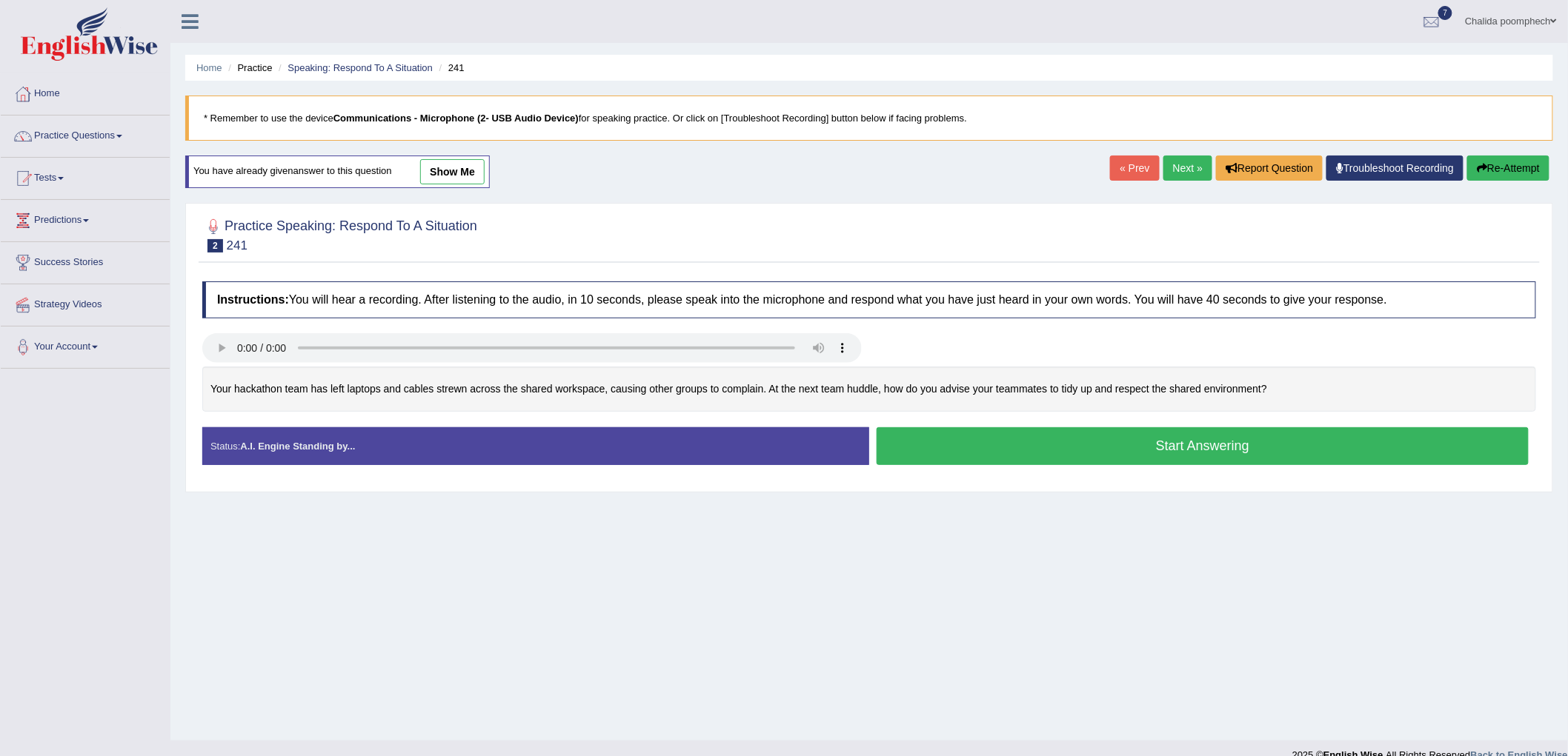
scroll to position [21, 0]
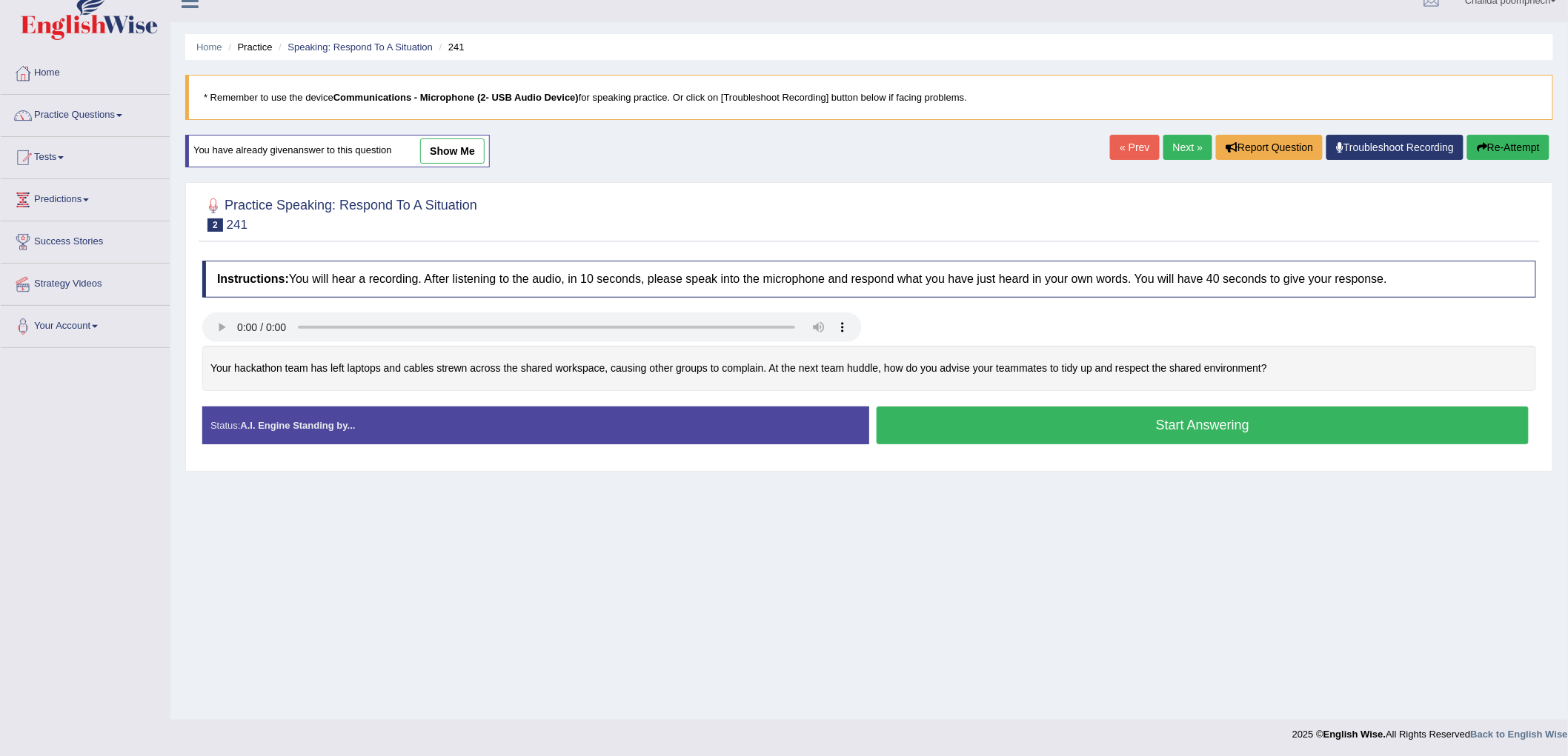
click at [1053, 432] on button "Start Answering" at bounding box center [1203, 425] width 652 height 38
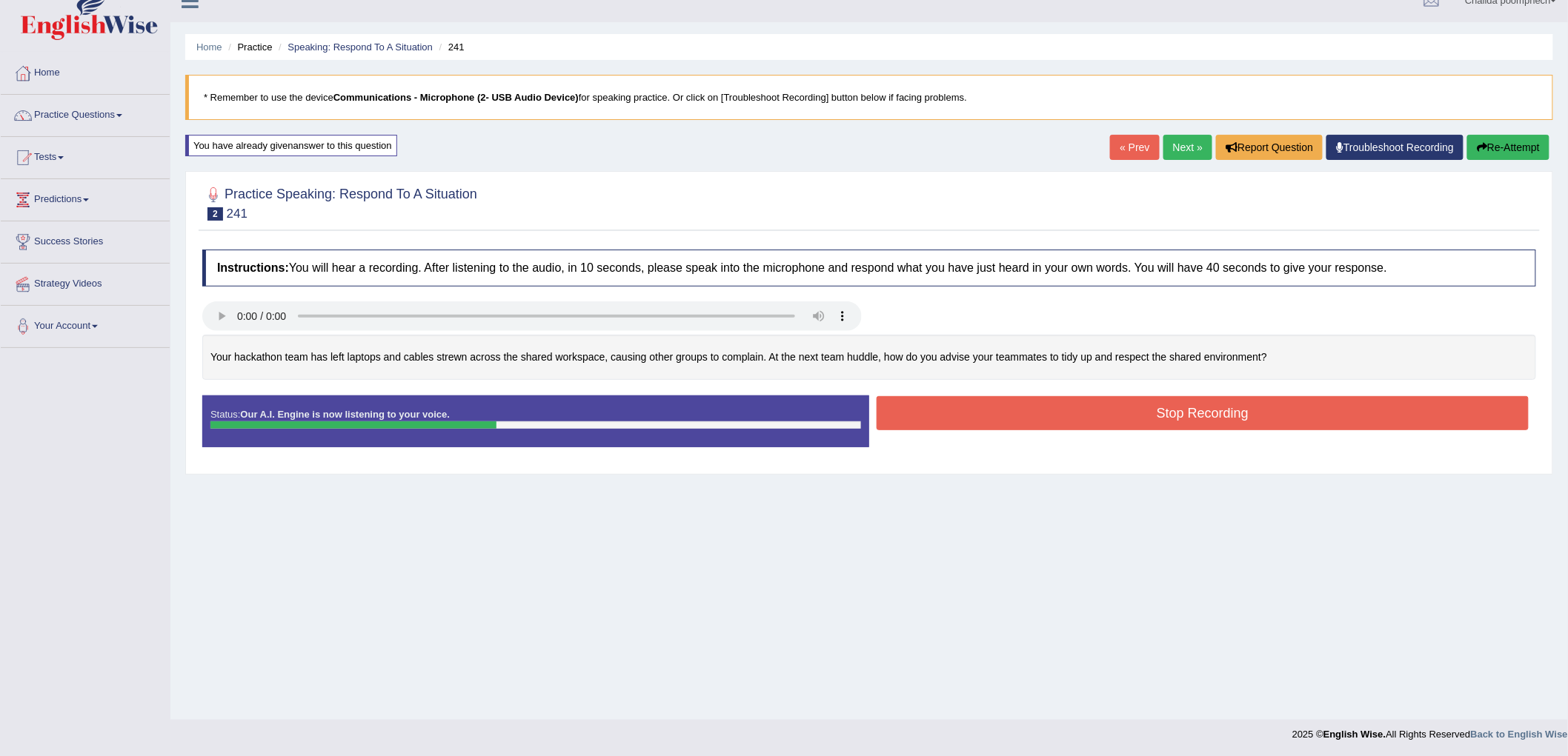
click at [1173, 406] on button "Stop Recording" at bounding box center [1203, 413] width 652 height 34
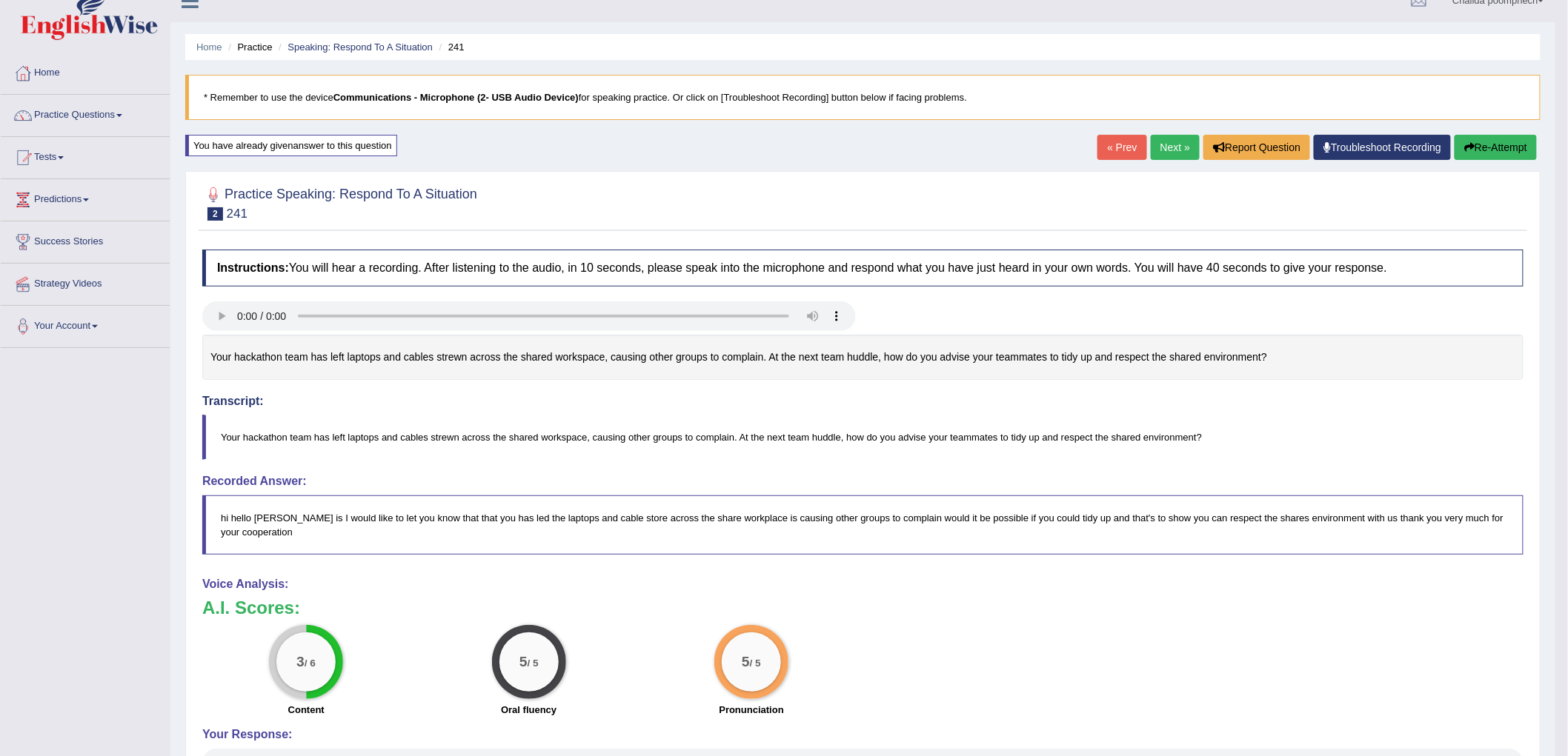
click at [1158, 146] on link "Next »" at bounding box center [1175, 147] width 49 height 25
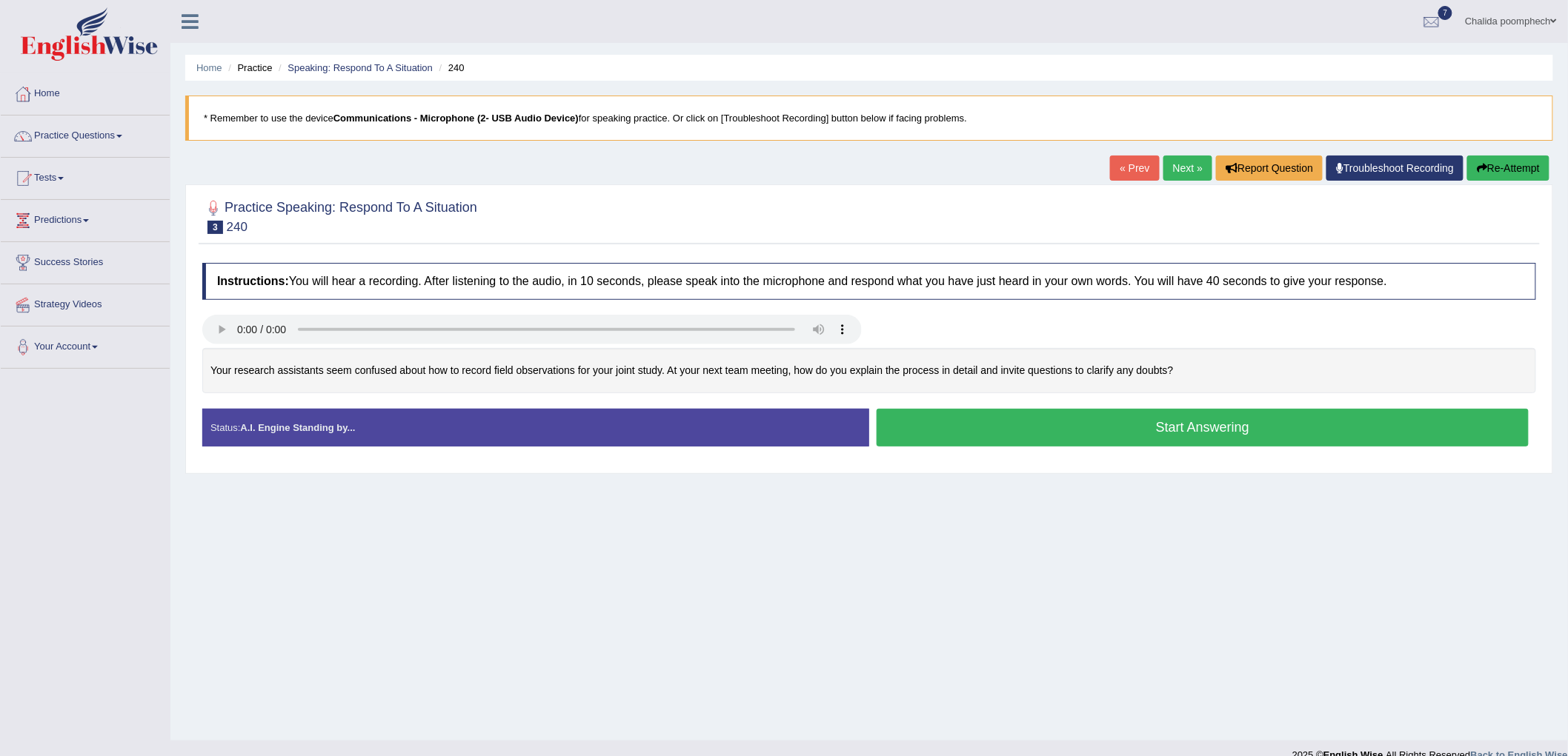
click at [1144, 435] on button "Start Answering" at bounding box center [1203, 427] width 652 height 38
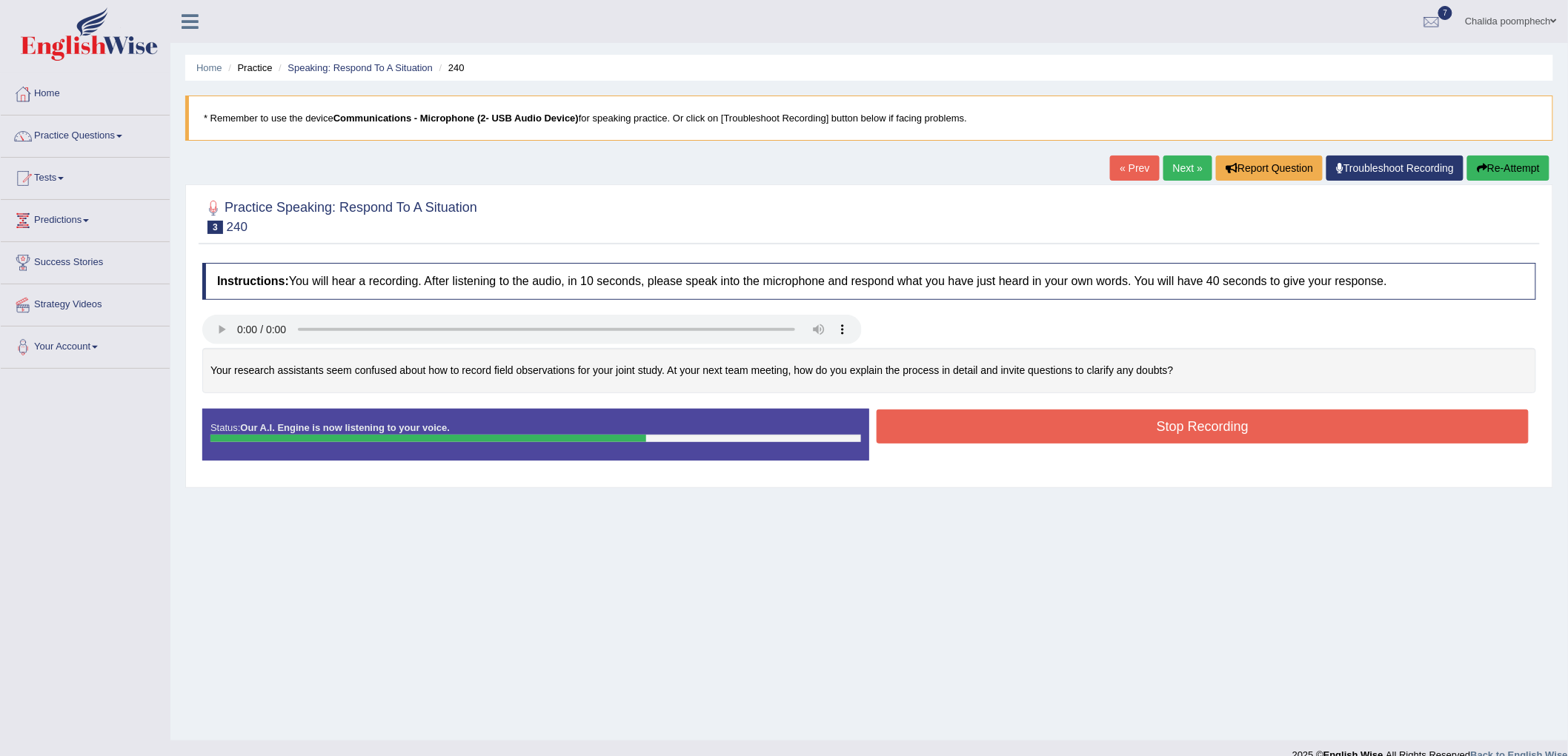
click at [1136, 434] on button "Stop Recording" at bounding box center [1203, 426] width 652 height 34
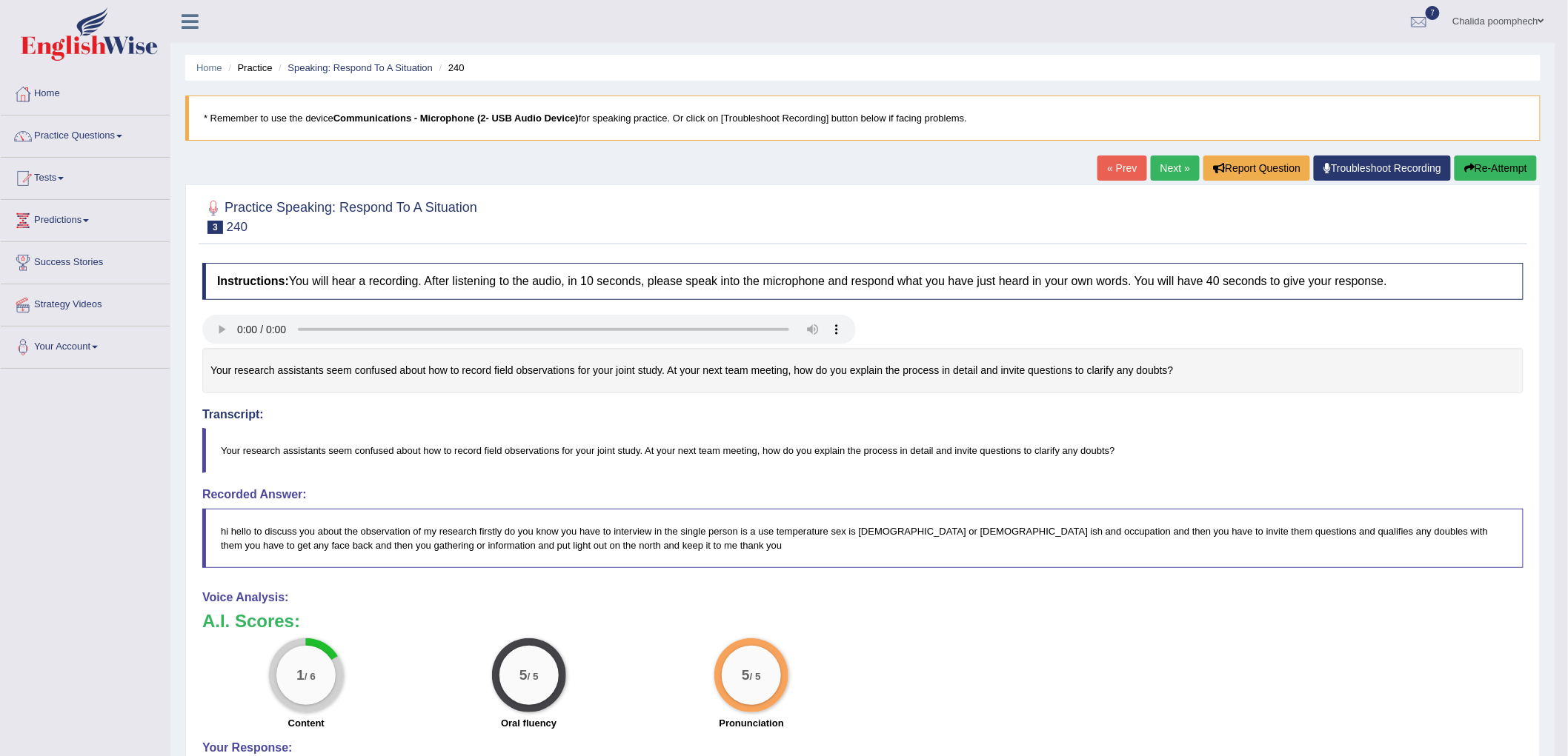
click at [1495, 174] on button "Re-Attempt" at bounding box center [1495, 168] width 82 height 25
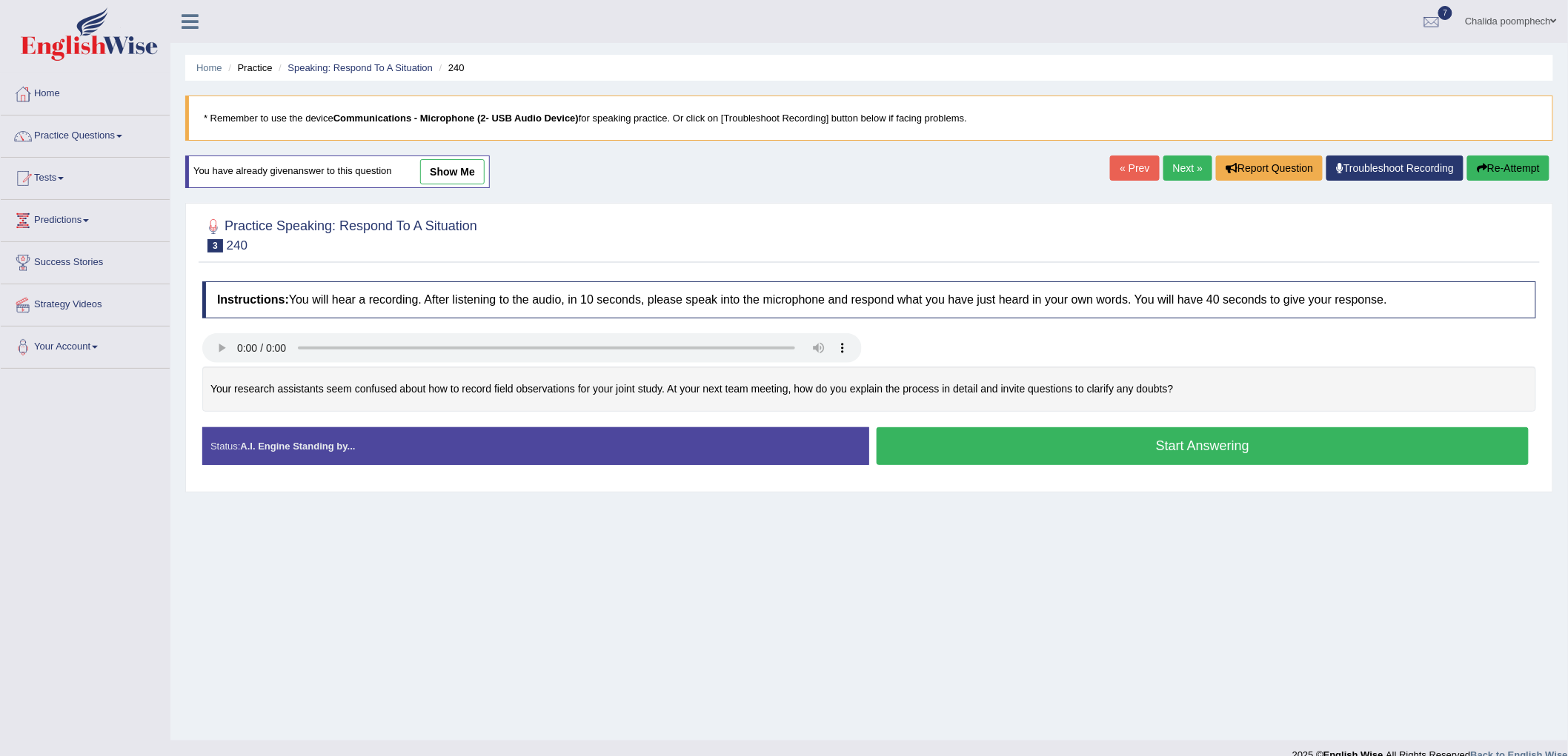
click at [1140, 449] on button "Start Answering" at bounding box center [1203, 445] width 652 height 38
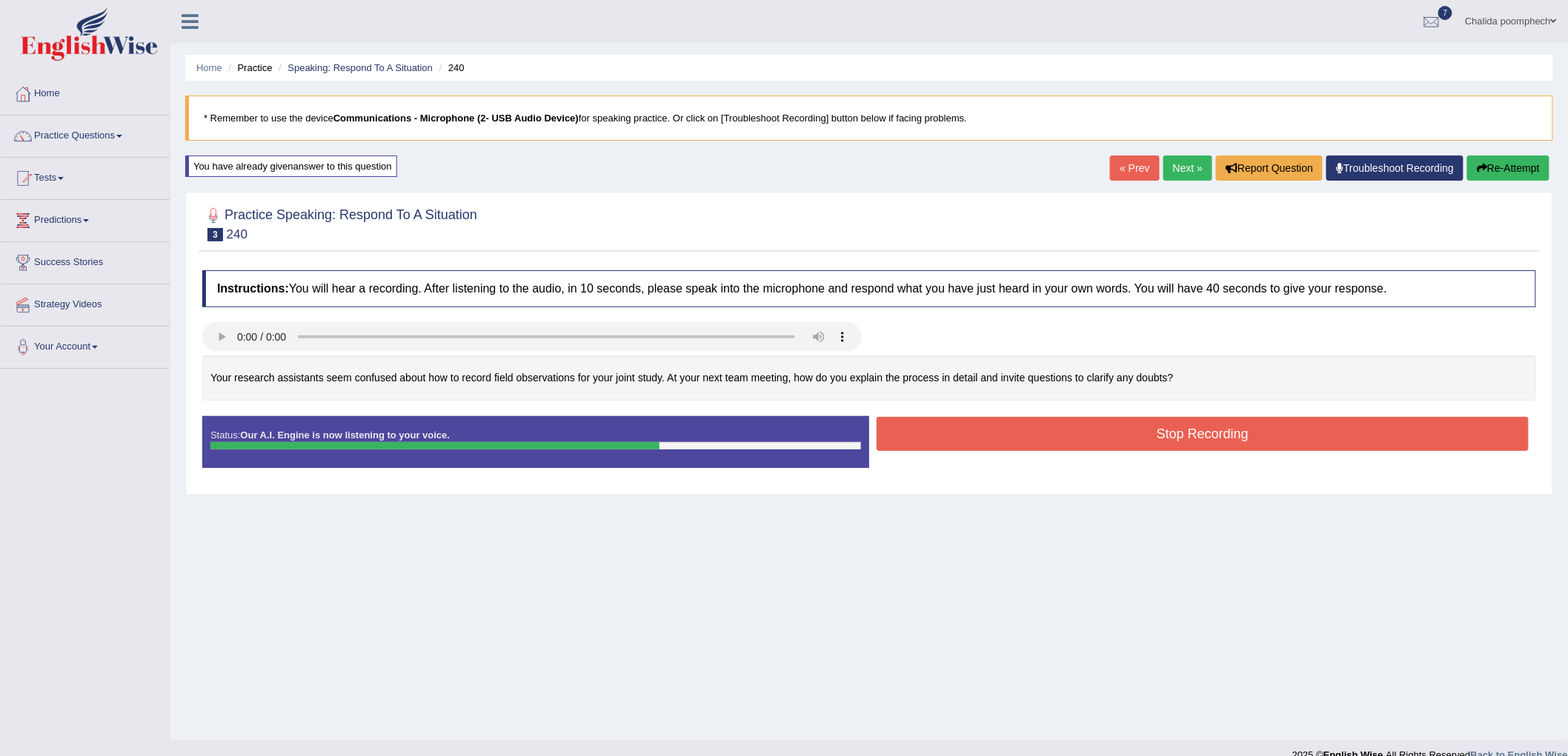
click at [1191, 442] on button "Stop Recording" at bounding box center [1203, 434] width 652 height 34
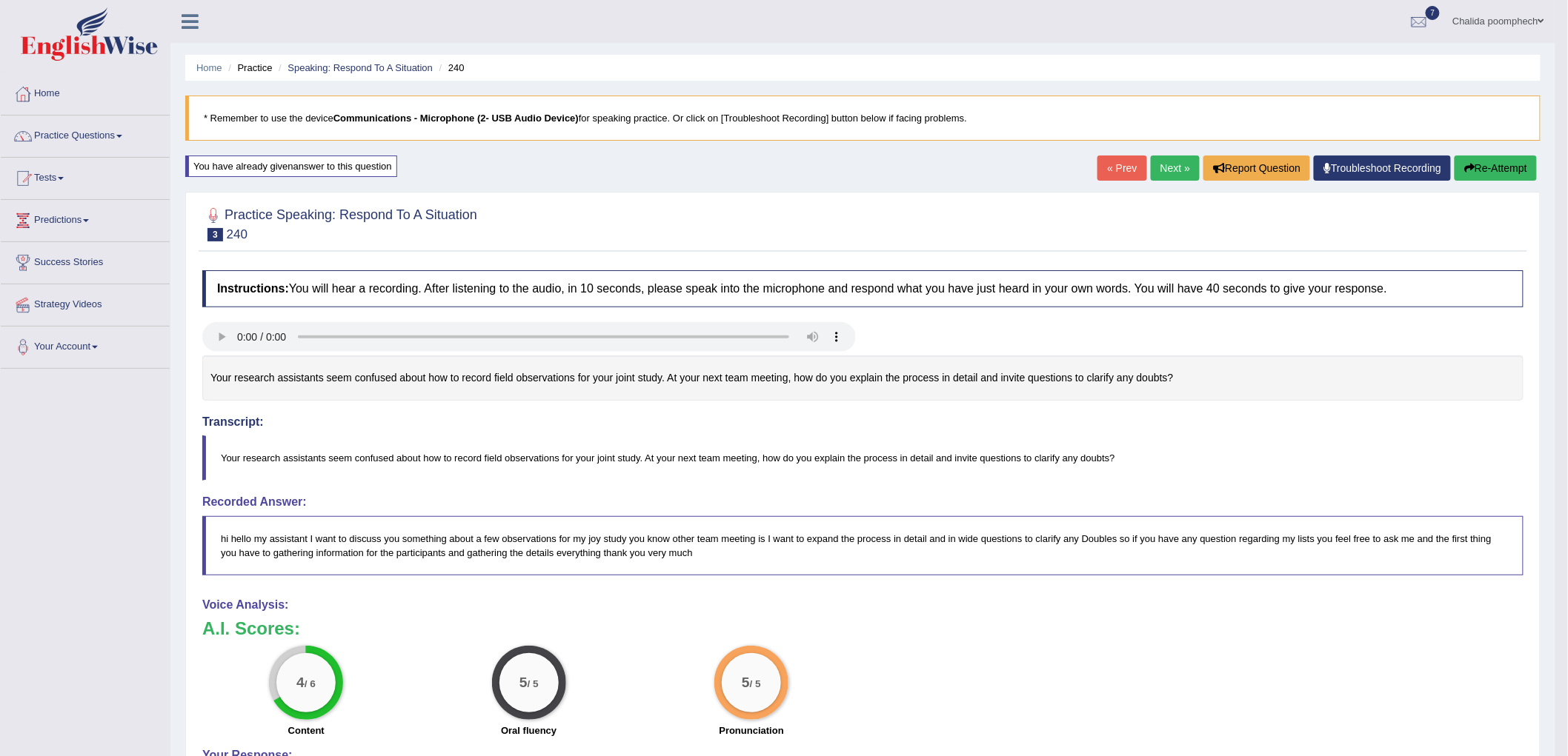
click at [1164, 173] on link "Next »" at bounding box center [1175, 168] width 49 height 25
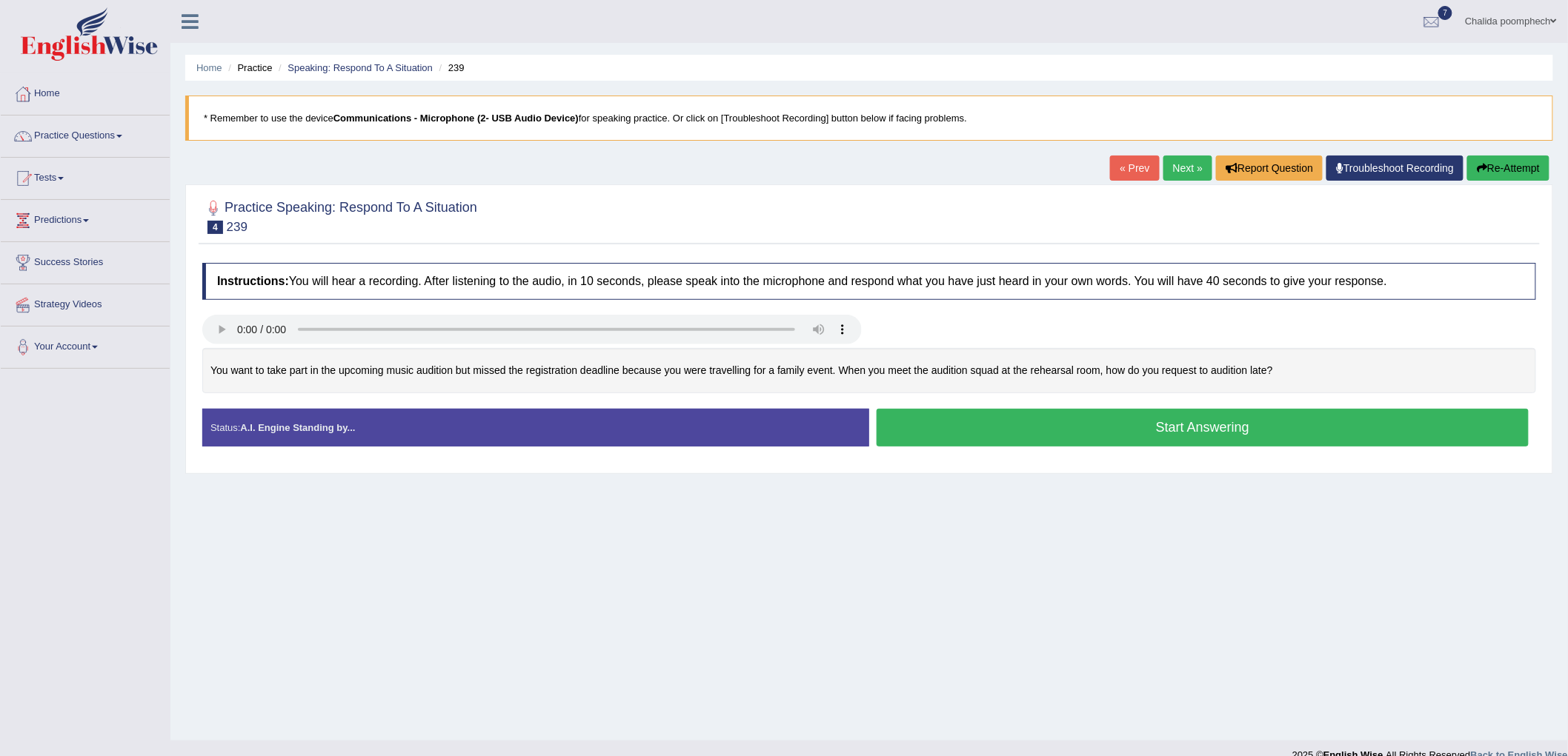
click at [1046, 438] on button "Start Answering" at bounding box center [1203, 427] width 652 height 38
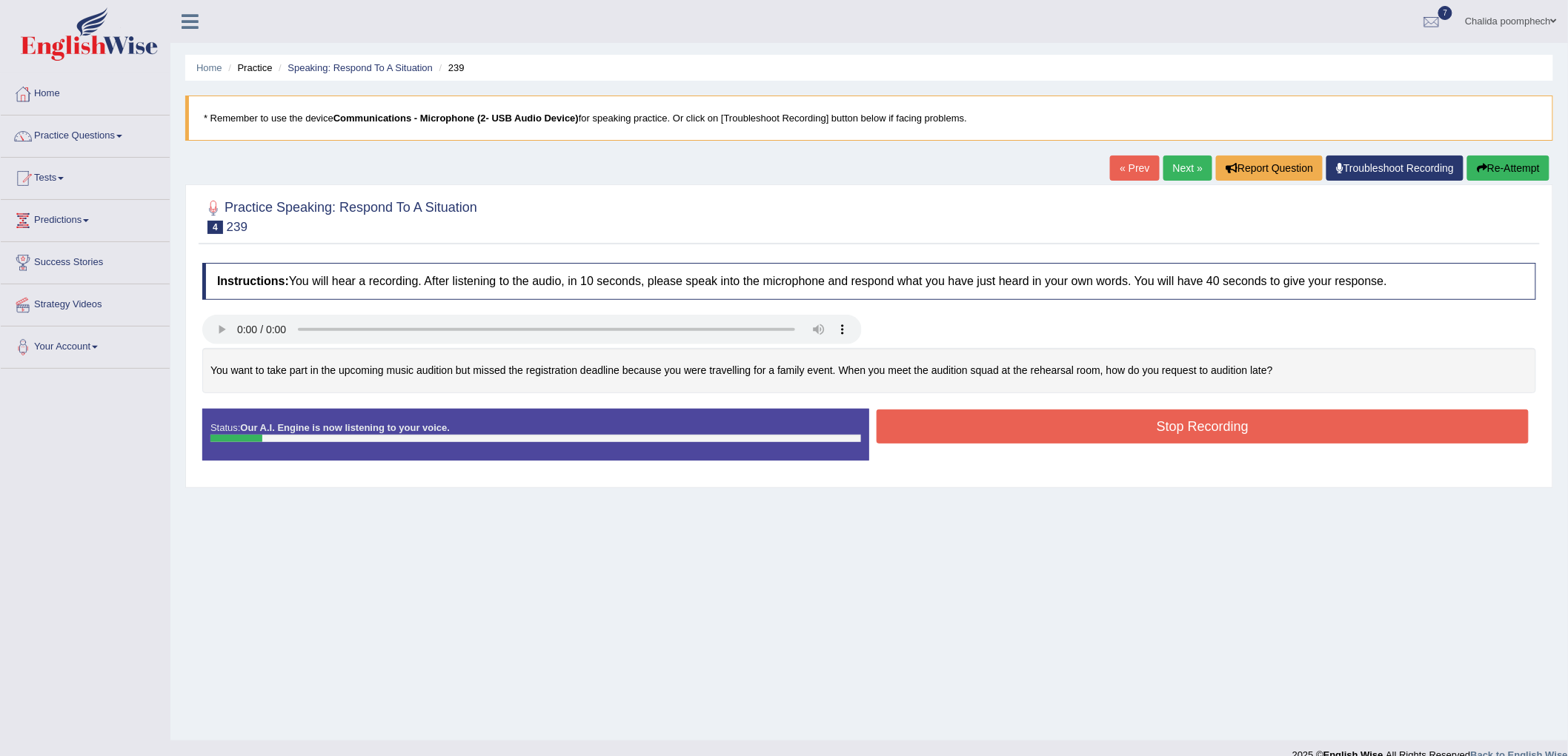
click at [1082, 431] on button "Stop Recording" at bounding box center [1203, 426] width 652 height 34
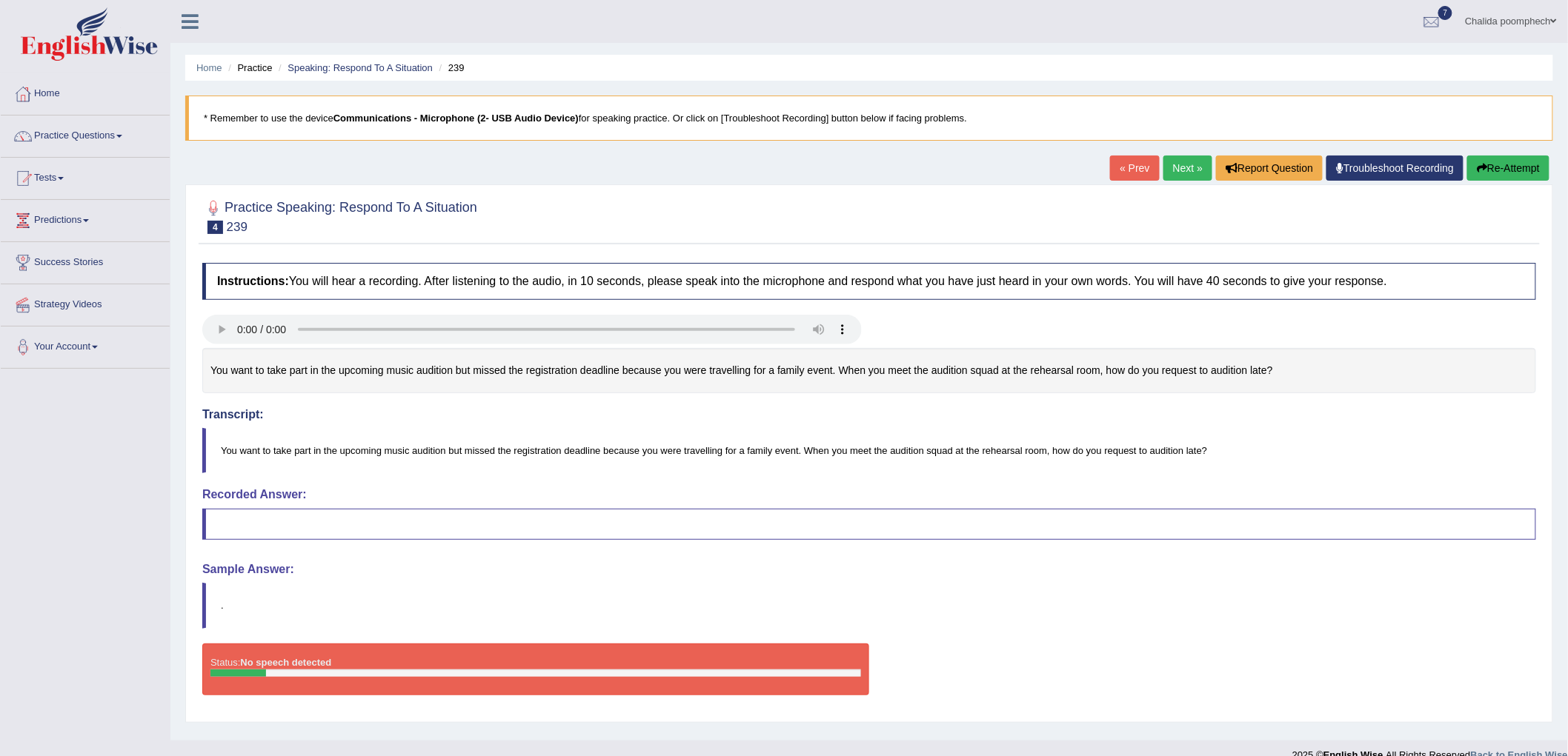
click at [1189, 168] on link "Next »" at bounding box center [1188, 168] width 49 height 25
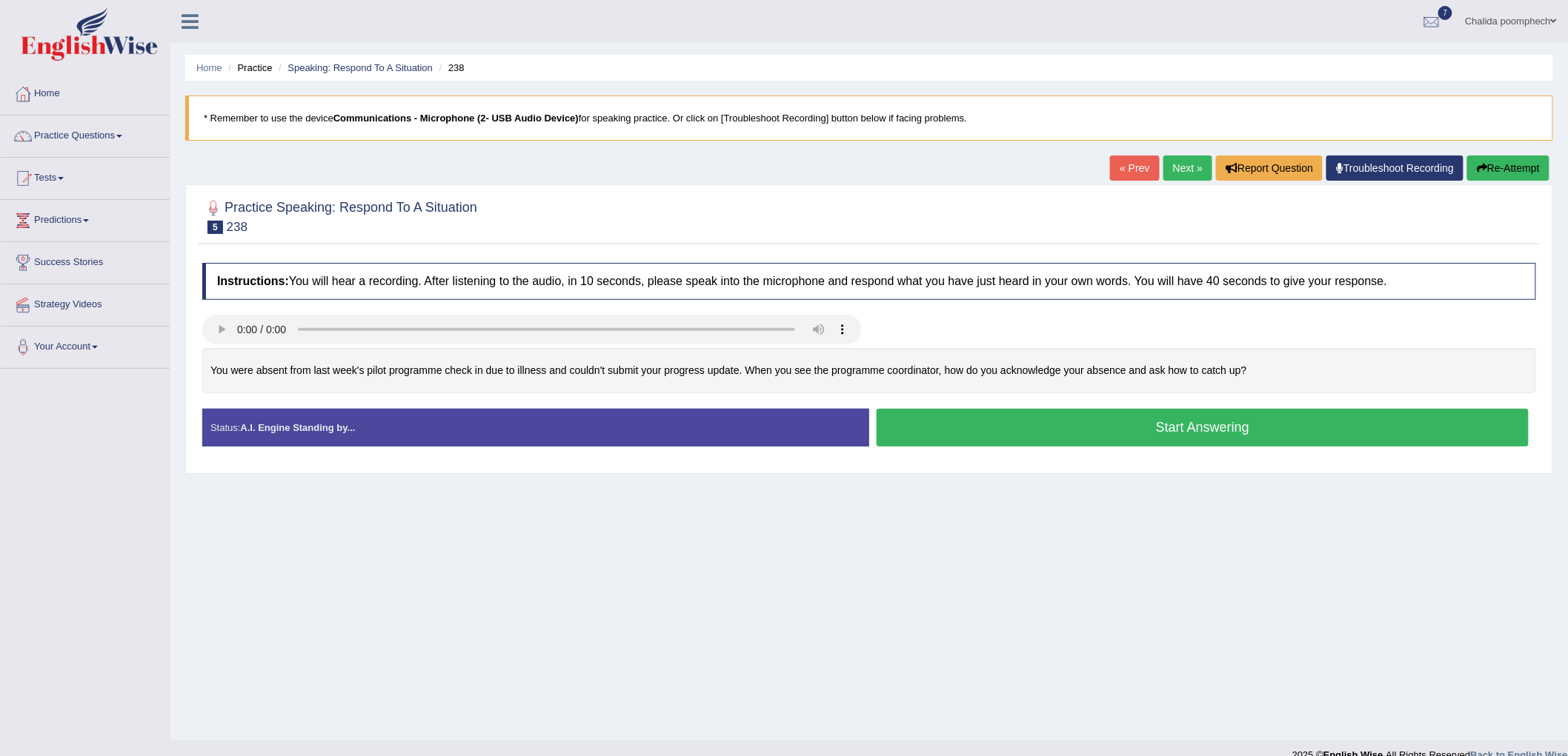
click at [1055, 426] on button "Start Answering" at bounding box center [1203, 427] width 652 height 38
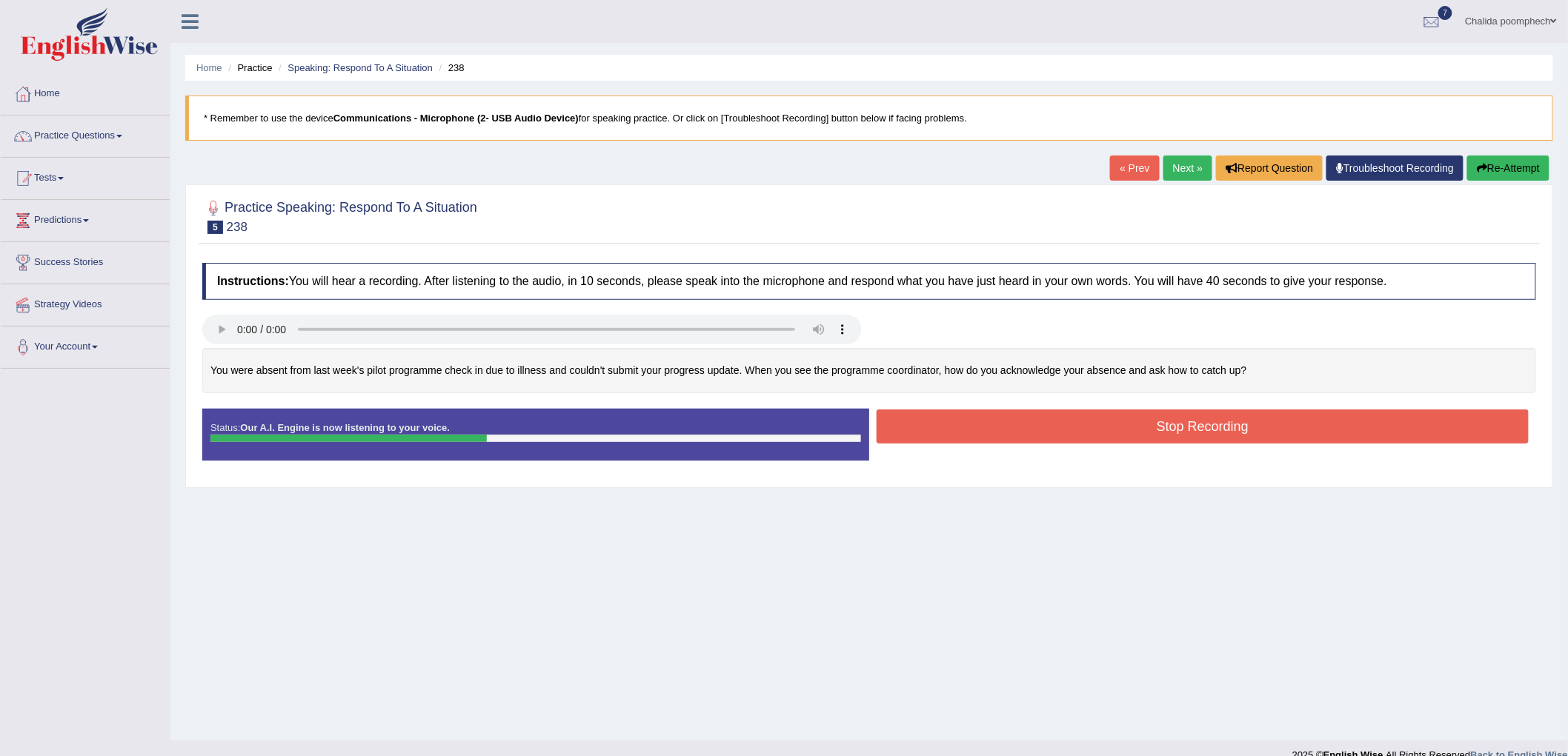
click at [1162, 426] on button "Stop Recording" at bounding box center [1203, 426] width 652 height 34
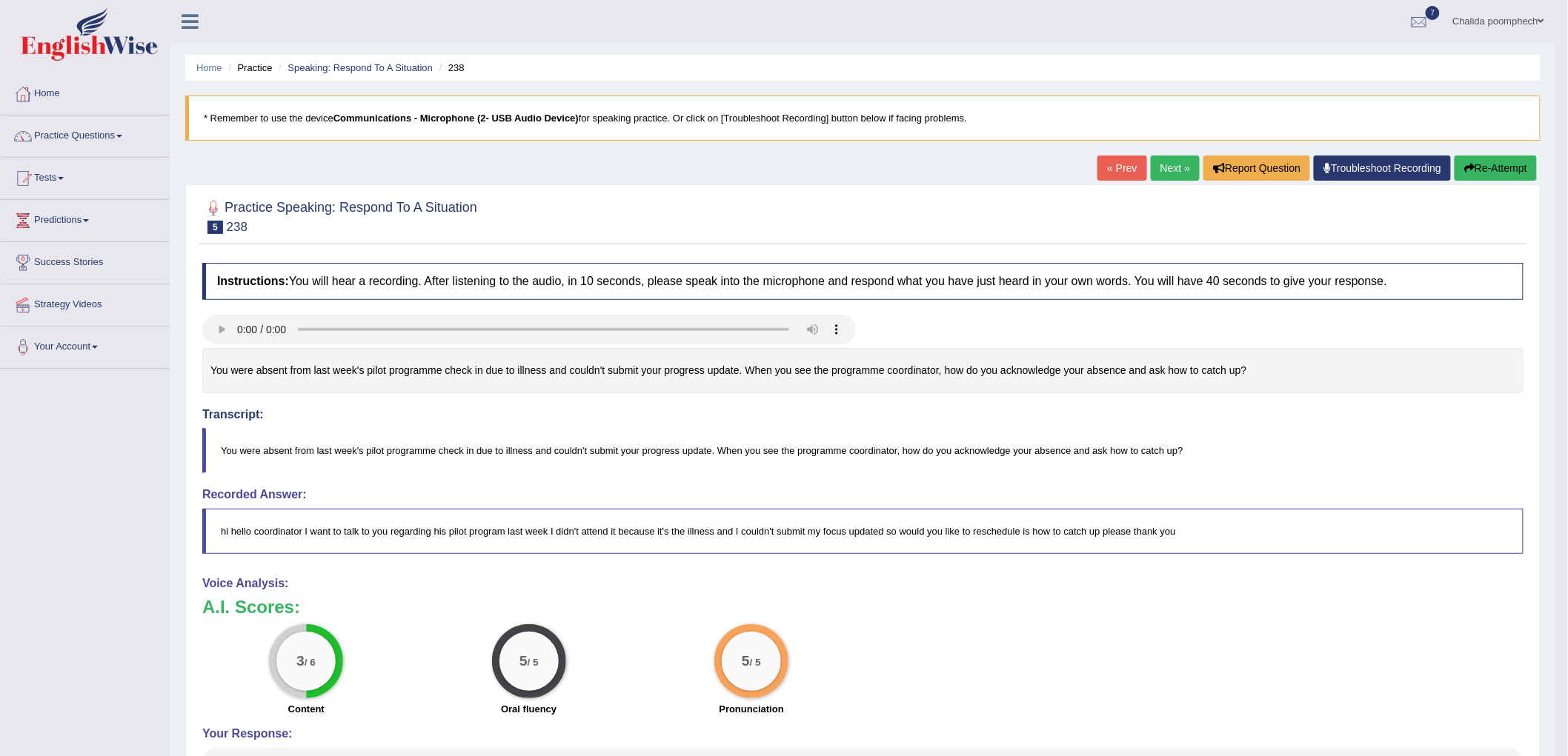
click at [1169, 173] on link "Next »" at bounding box center [1175, 168] width 49 height 25
